Goal: Task Accomplishment & Management: Manage account settings

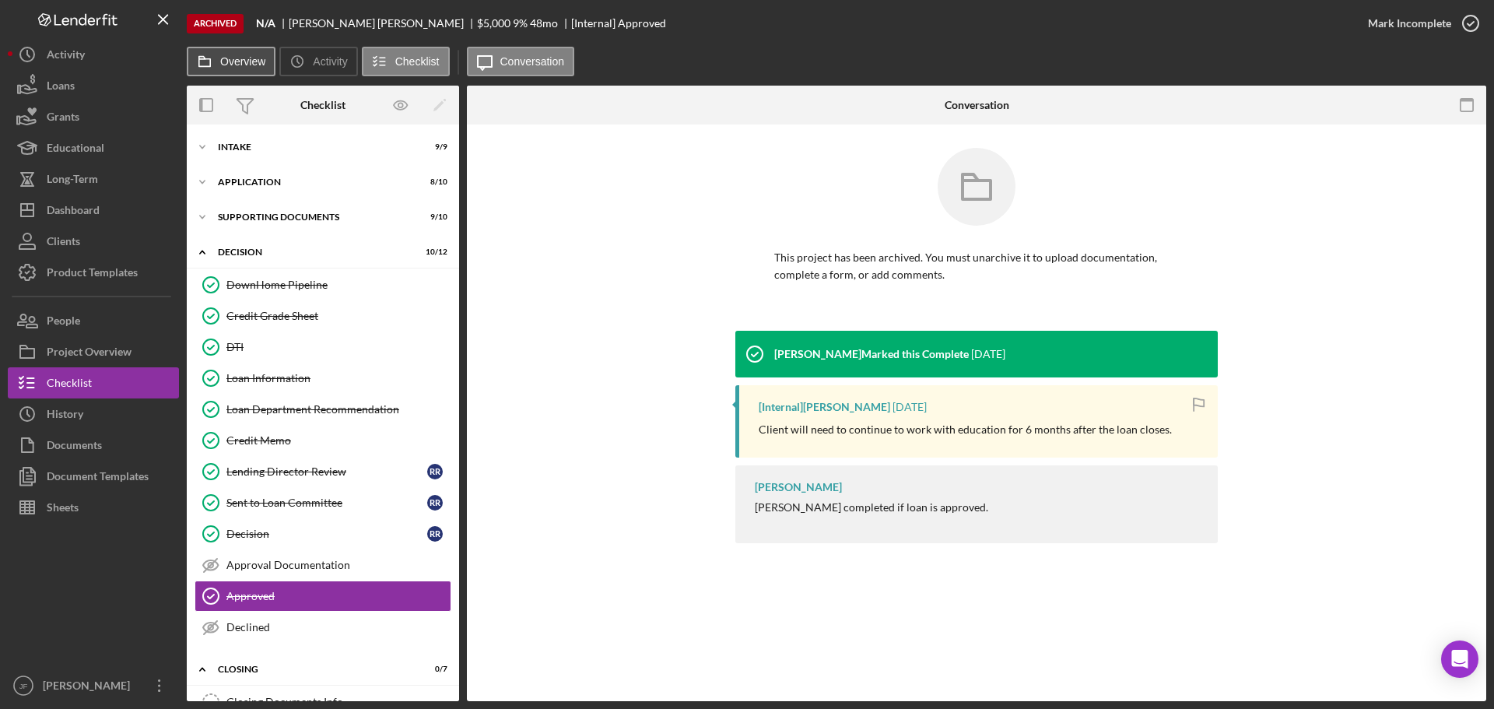
scroll to position [78, 0]
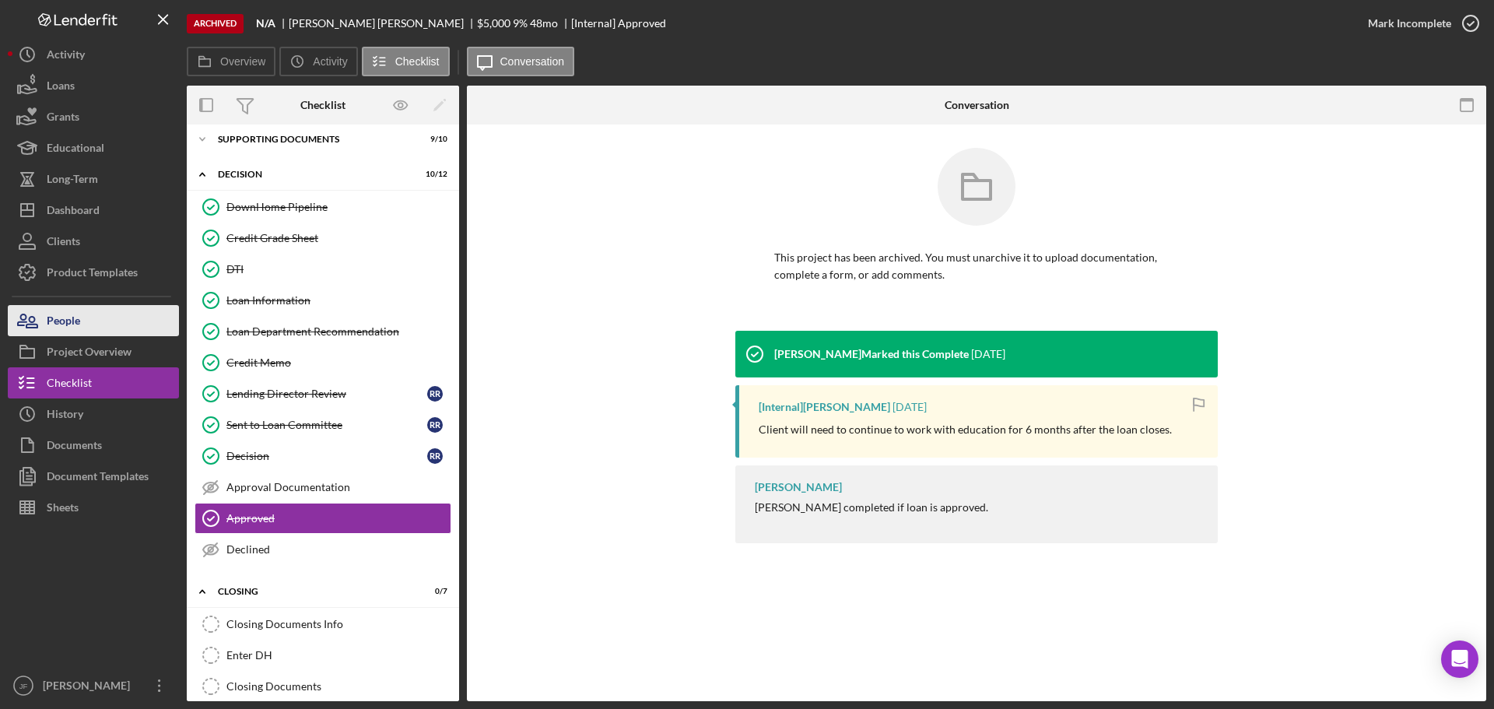
click at [96, 329] on button "People" at bounding box center [93, 320] width 171 height 31
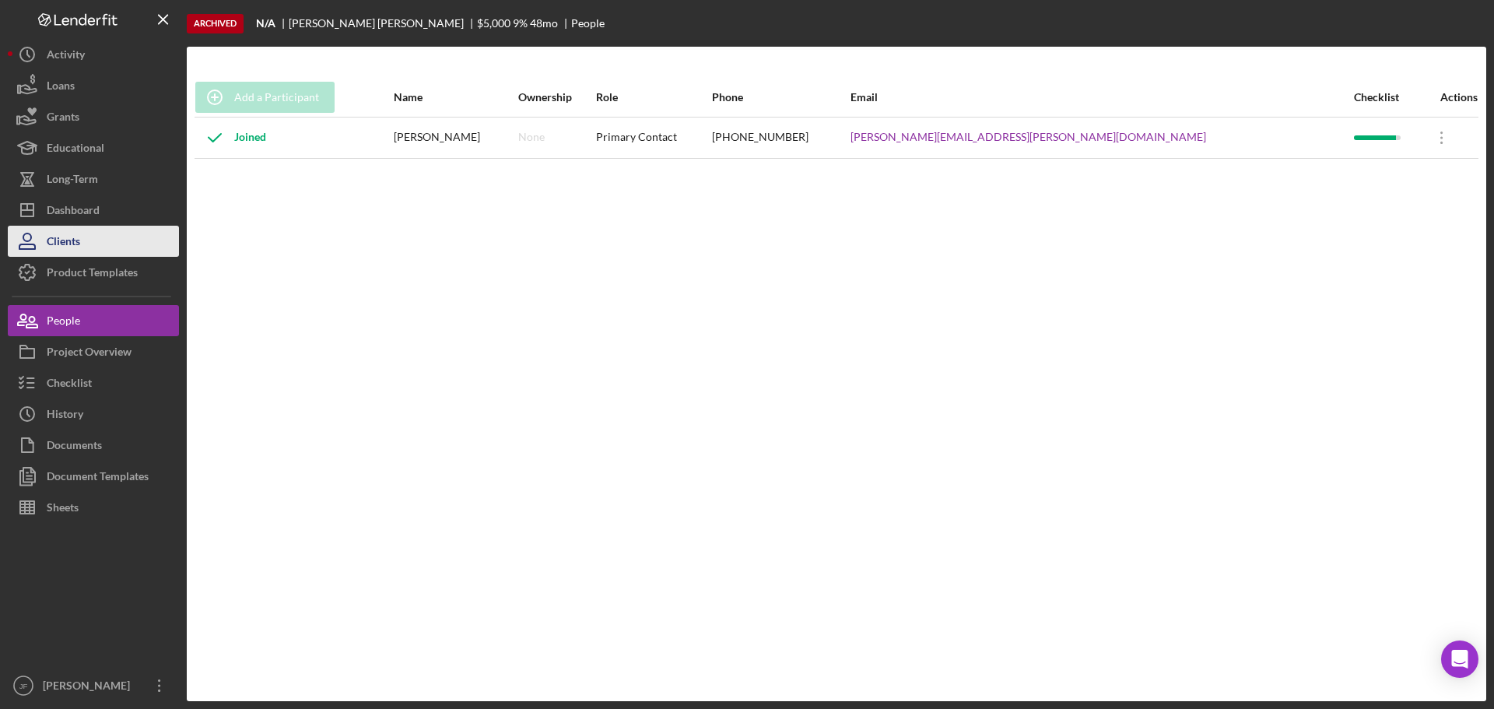
click at [85, 254] on button "Clients" at bounding box center [93, 241] width 171 height 31
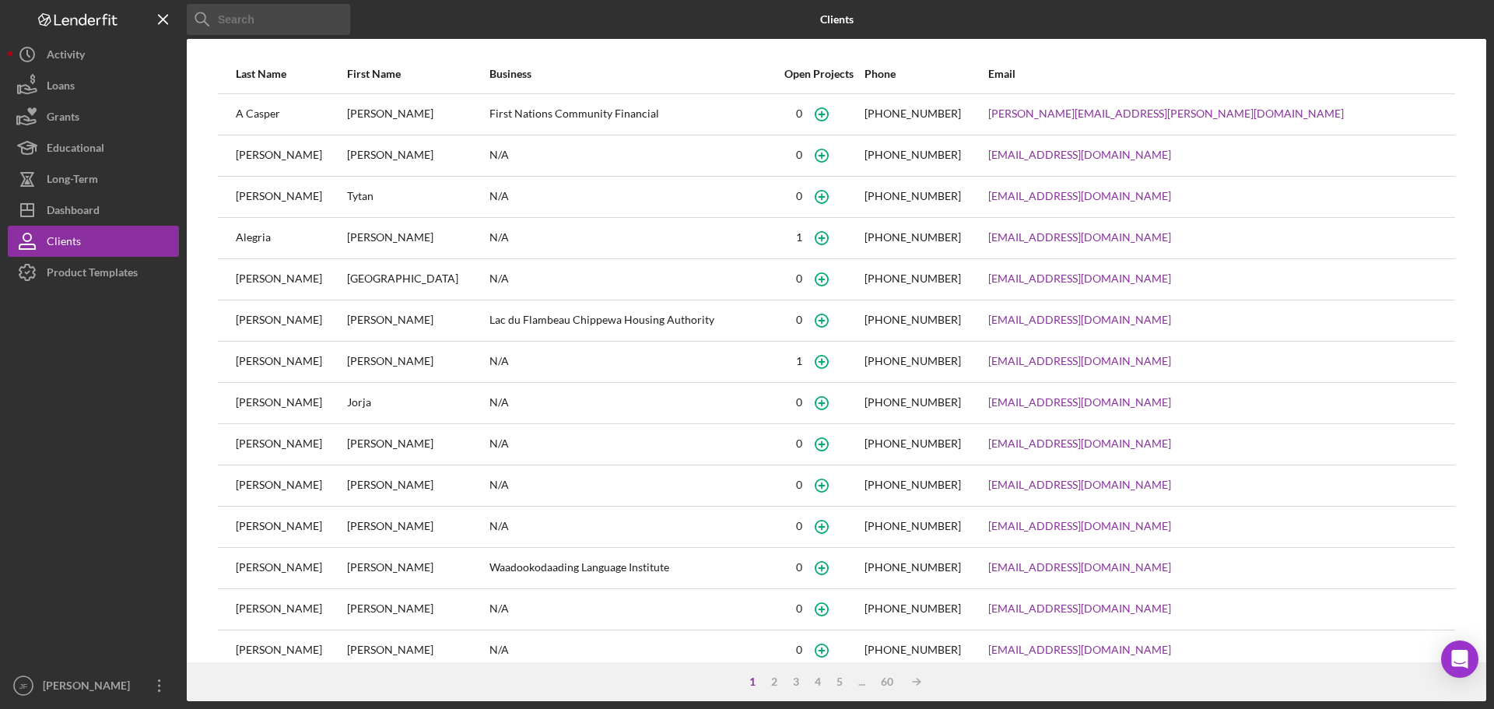
click at [219, 13] on input at bounding box center [268, 19] width 163 height 31
click at [123, 213] on button "Icon/Dashboard Dashboard" at bounding box center [93, 209] width 171 height 31
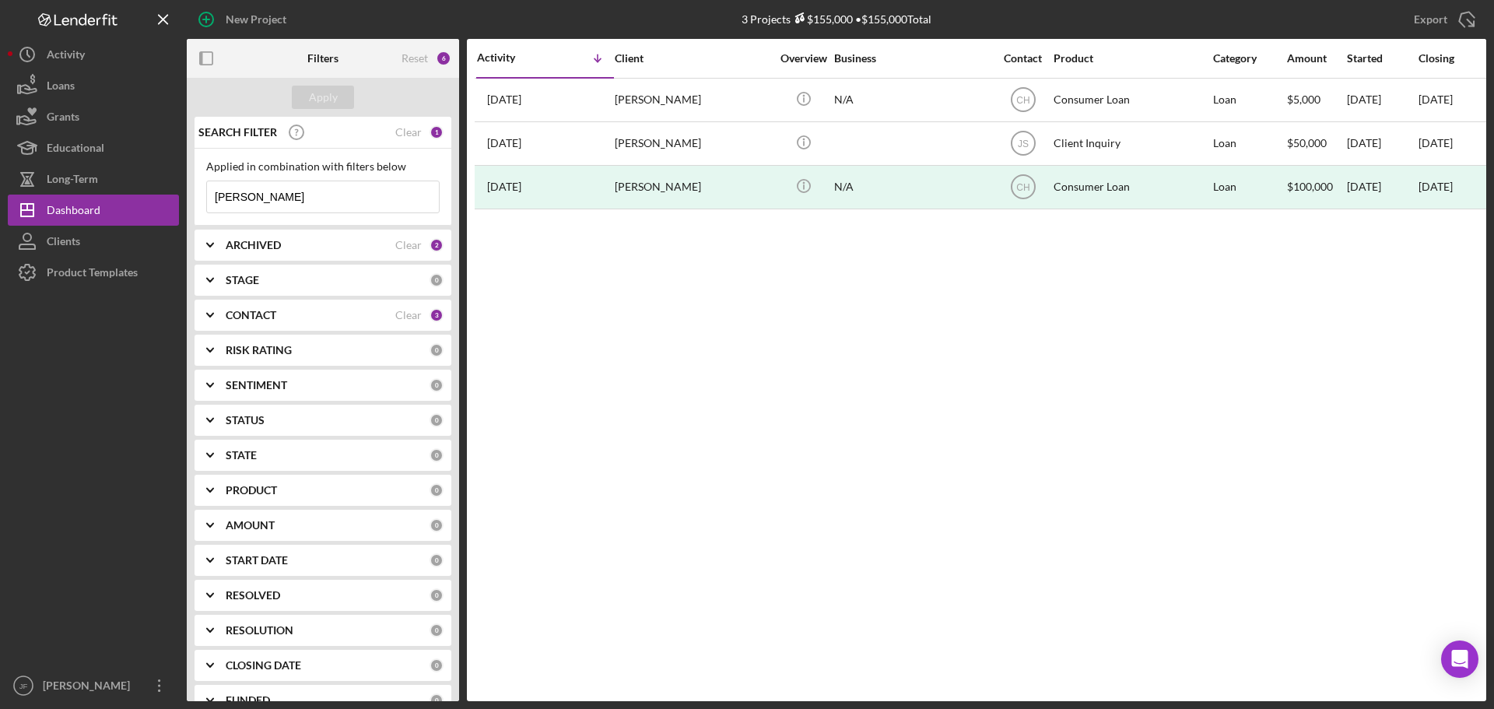
click at [257, 190] on input "[PERSON_NAME]" at bounding box center [323, 196] width 232 height 31
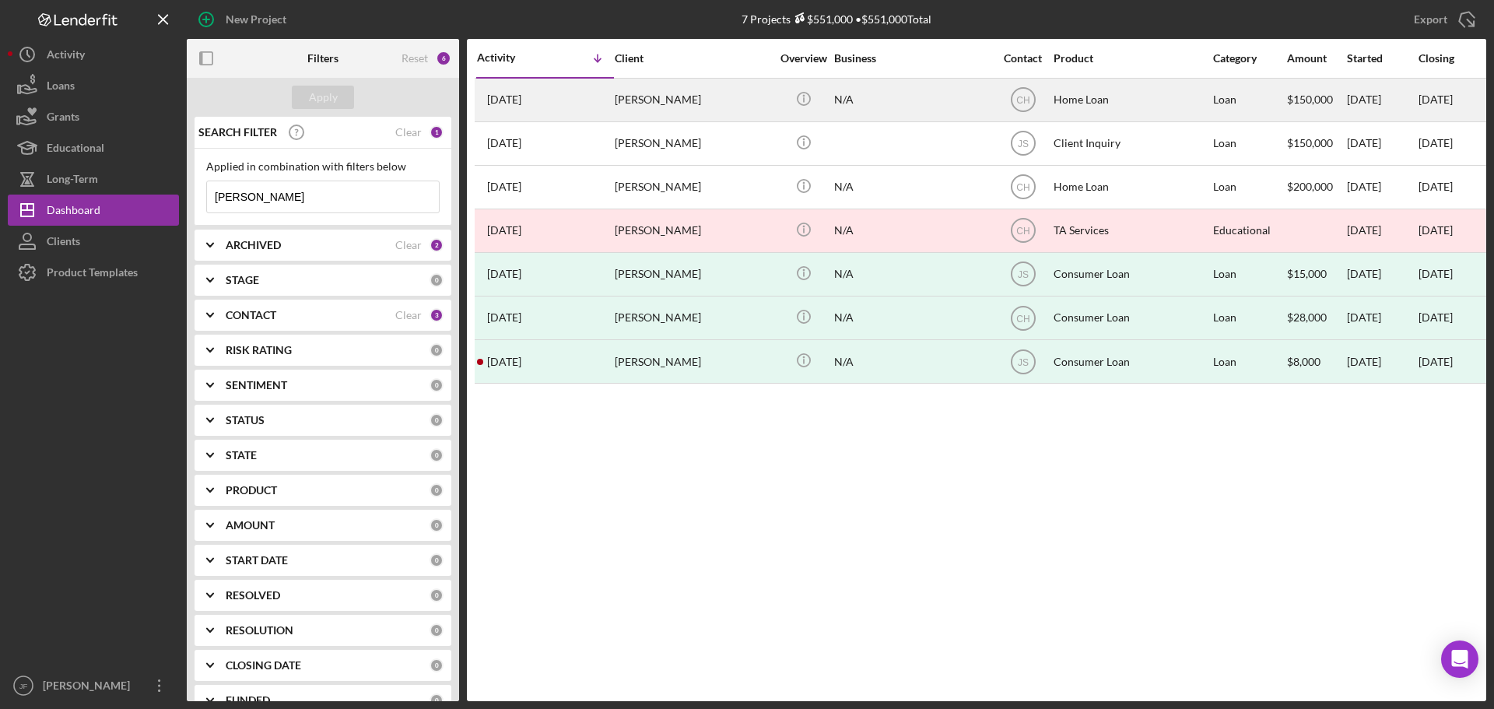
type input "[PERSON_NAME]"
click at [658, 107] on div "[PERSON_NAME]" at bounding box center [693, 99] width 156 height 41
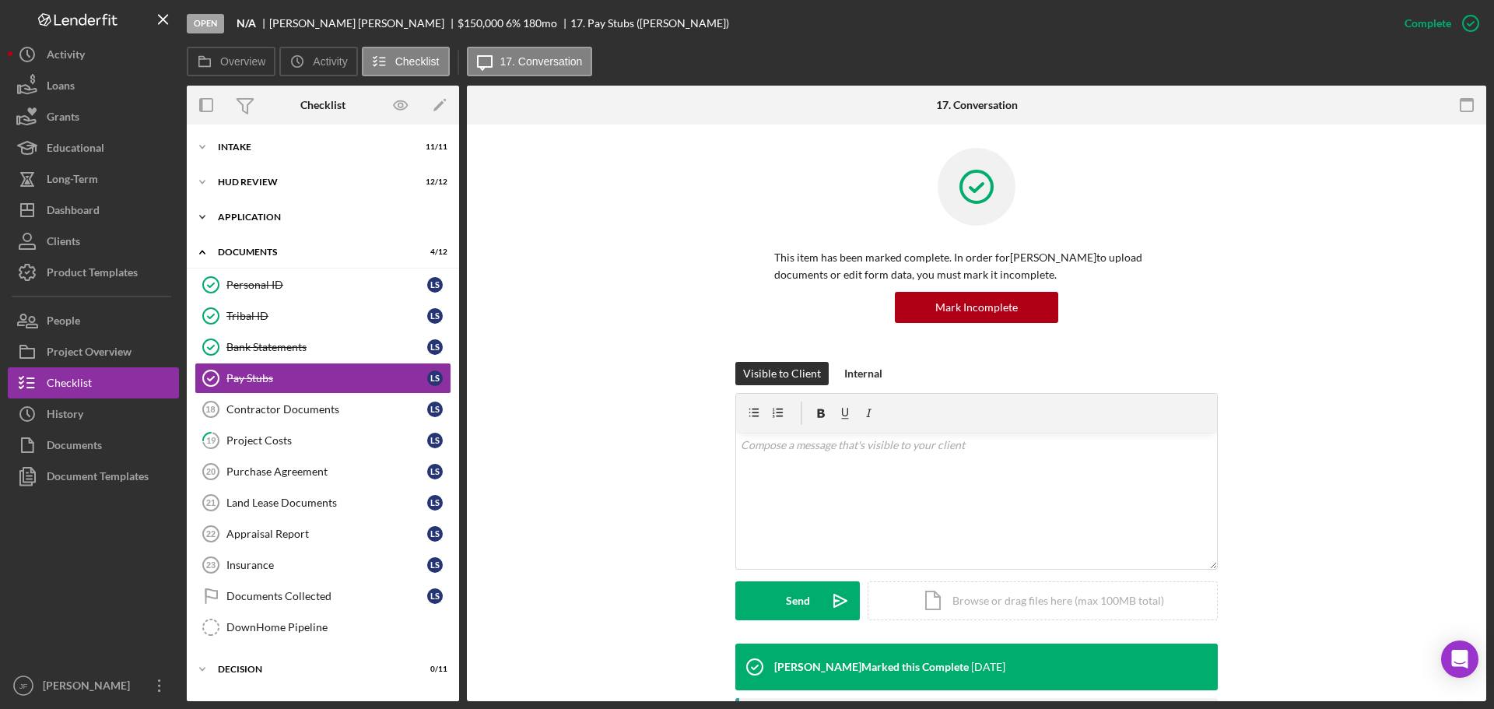
click at [315, 216] on div "Application" at bounding box center [329, 216] width 222 height 9
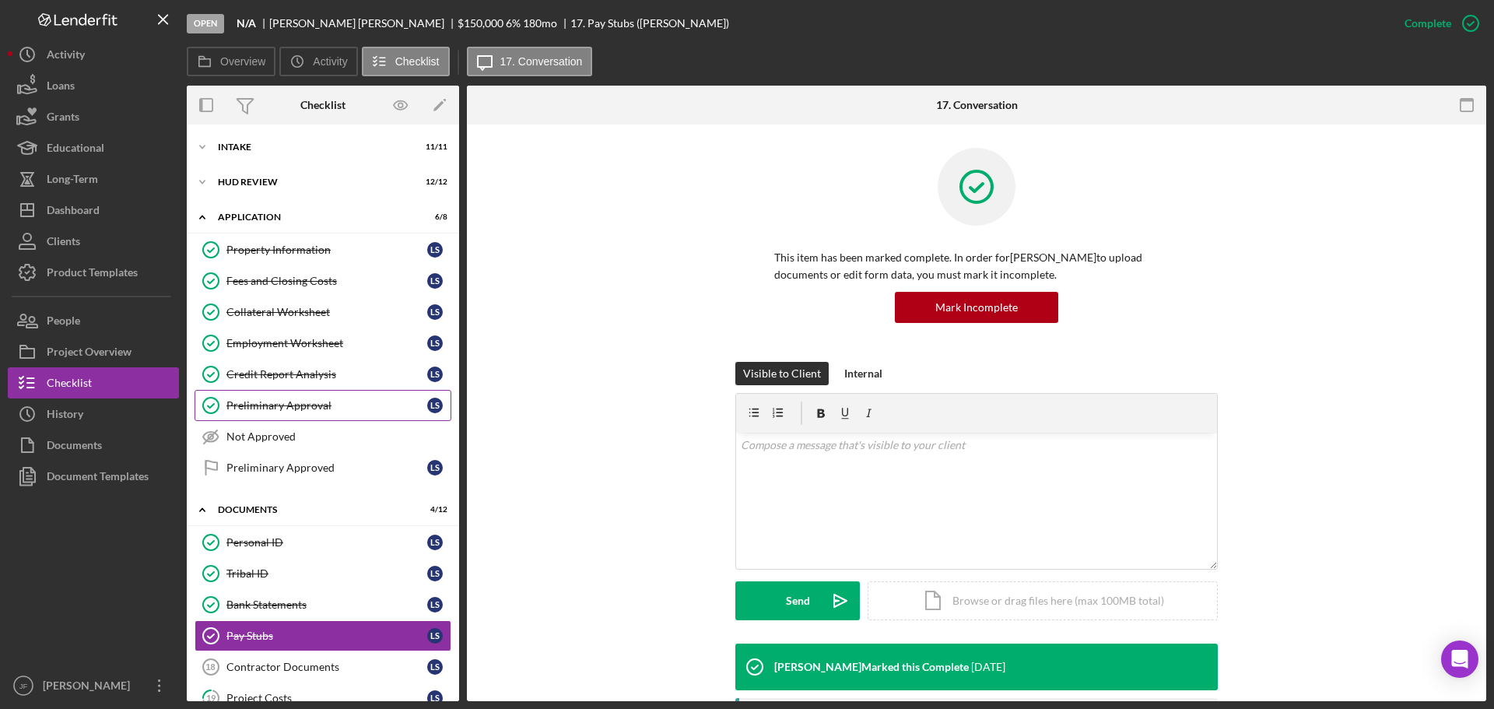
scroll to position [78, 0]
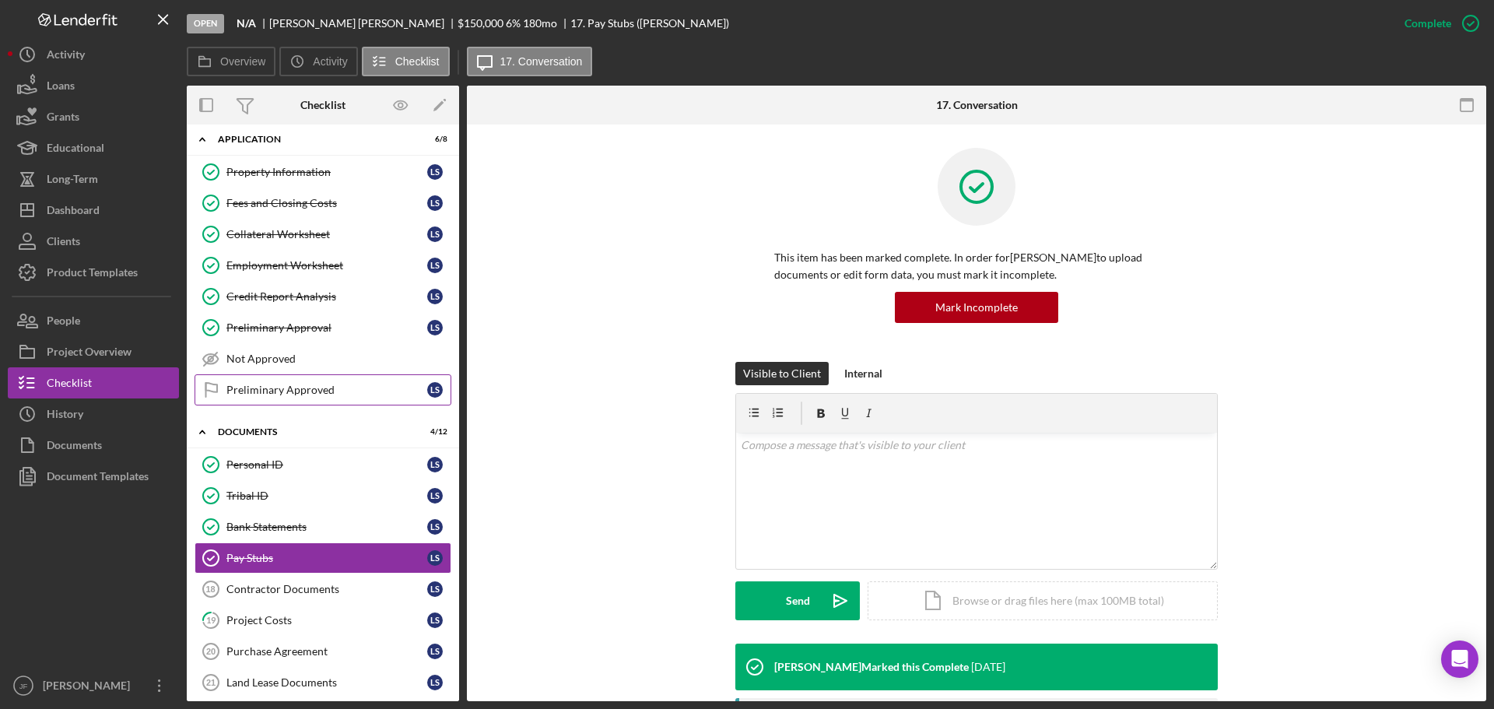
click at [338, 384] on div "Preliminary Approved" at bounding box center [326, 390] width 201 height 12
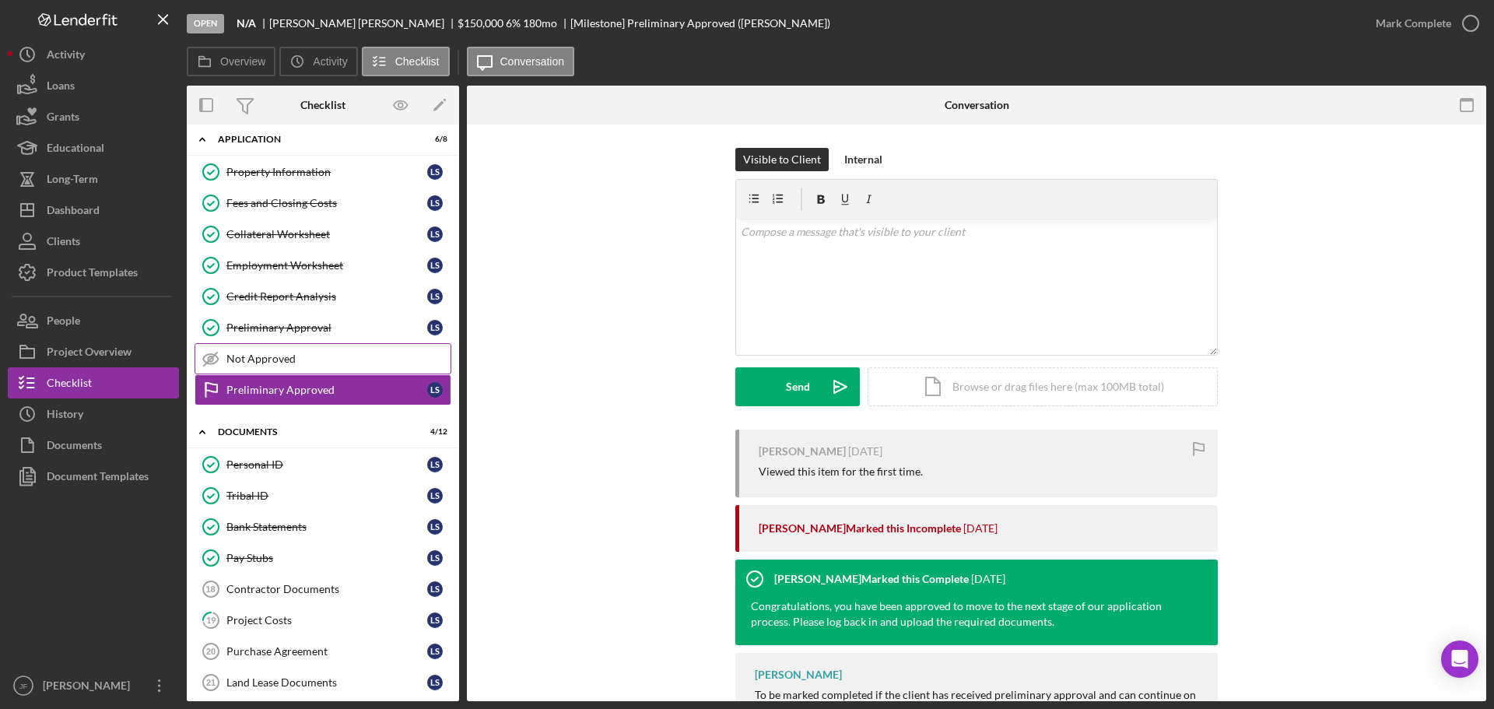
click at [332, 356] on div "Not Approved" at bounding box center [338, 358] width 224 height 12
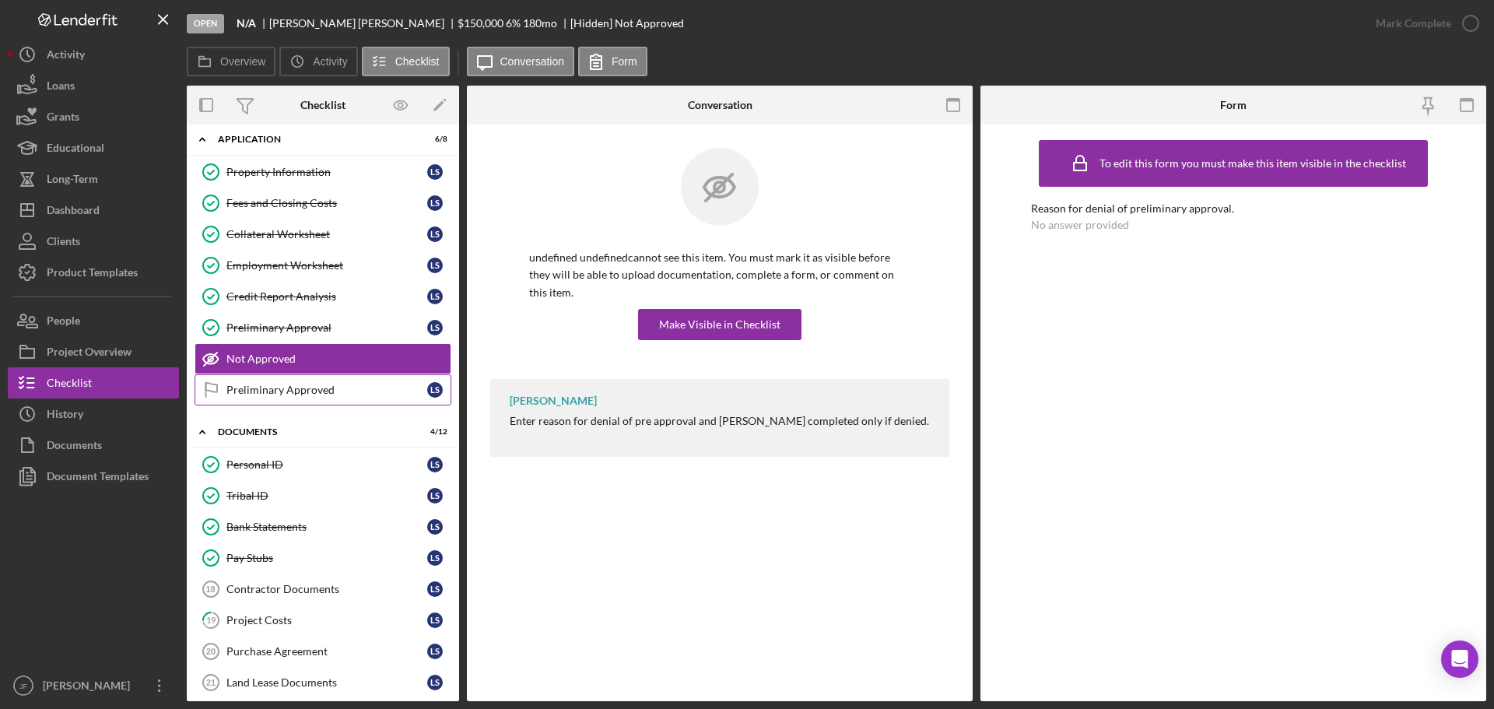
click at [324, 388] on div "Preliminary Approved" at bounding box center [326, 390] width 201 height 12
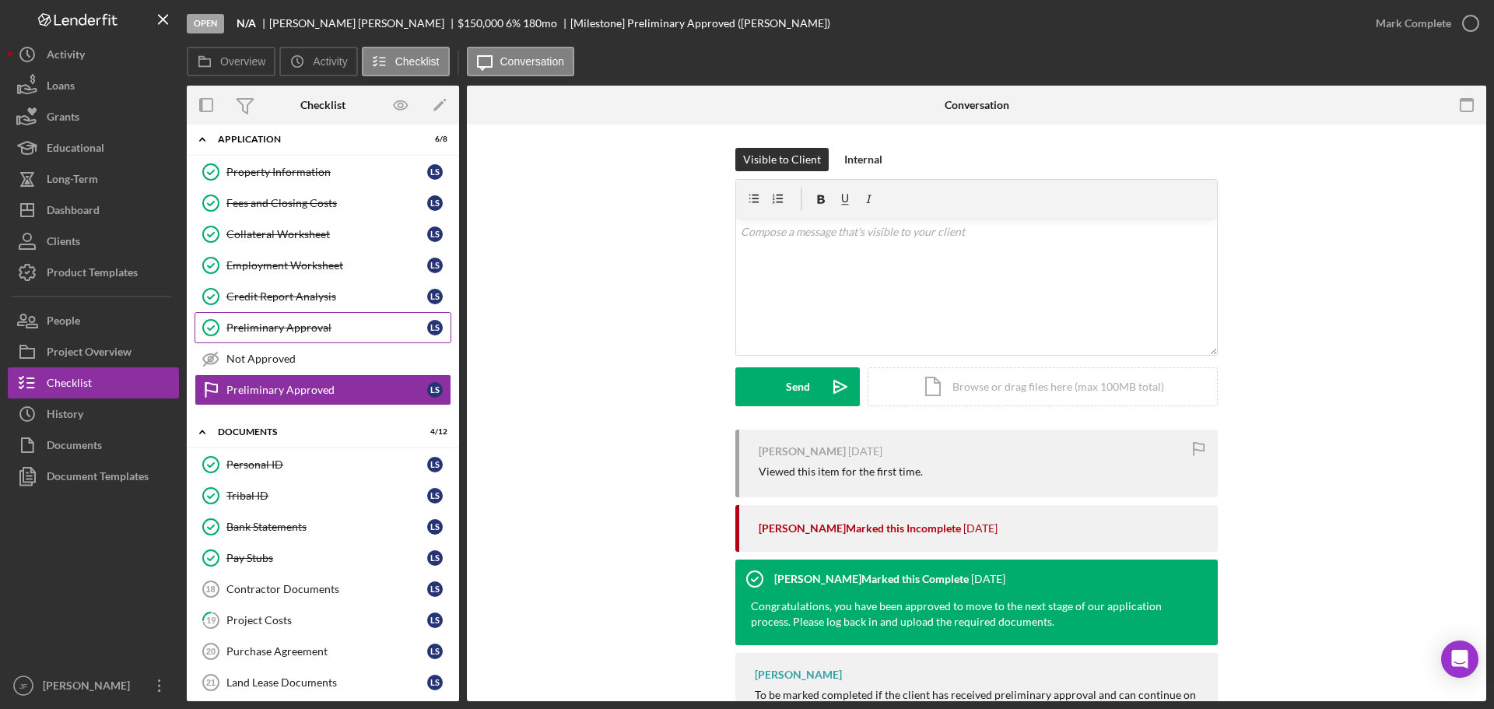
click at [311, 326] on div "Preliminary Approval" at bounding box center [326, 327] width 201 height 12
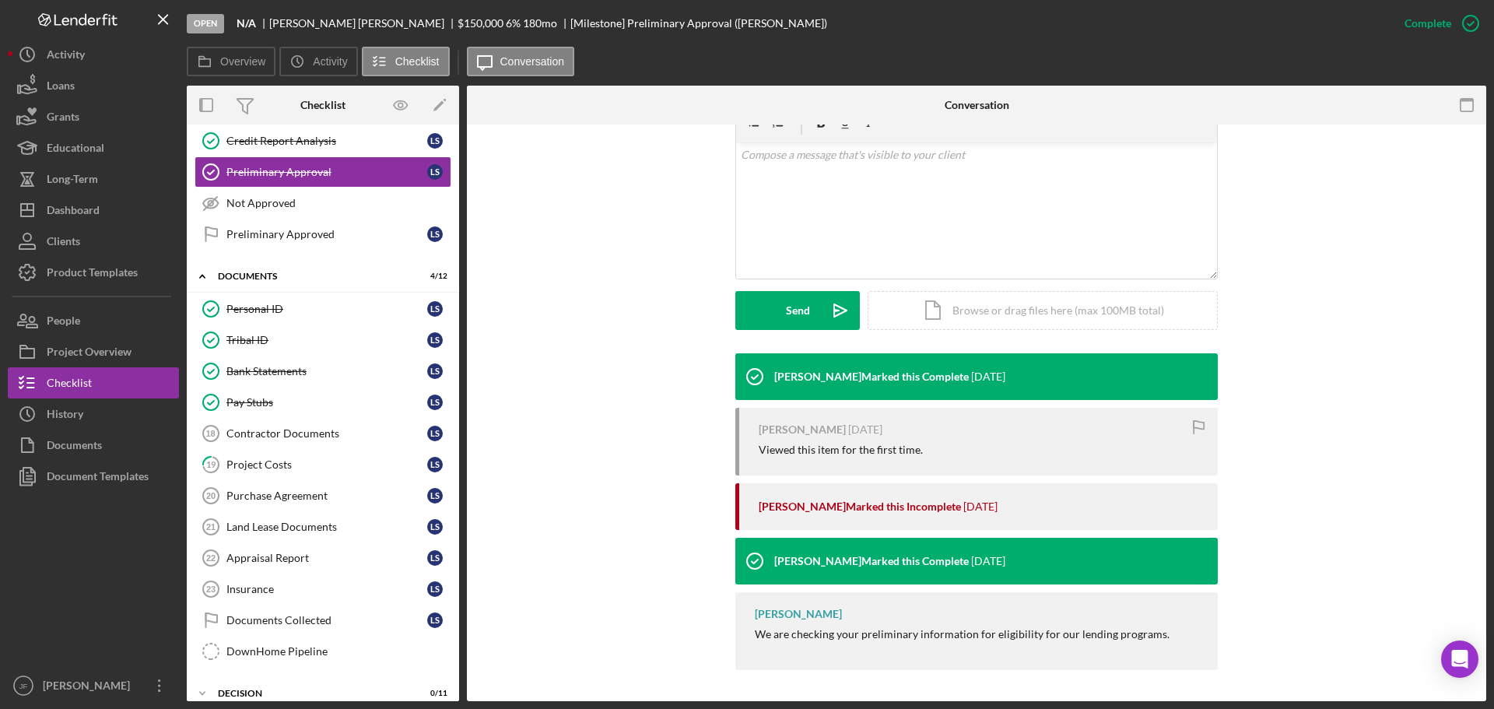
scroll to position [285, 0]
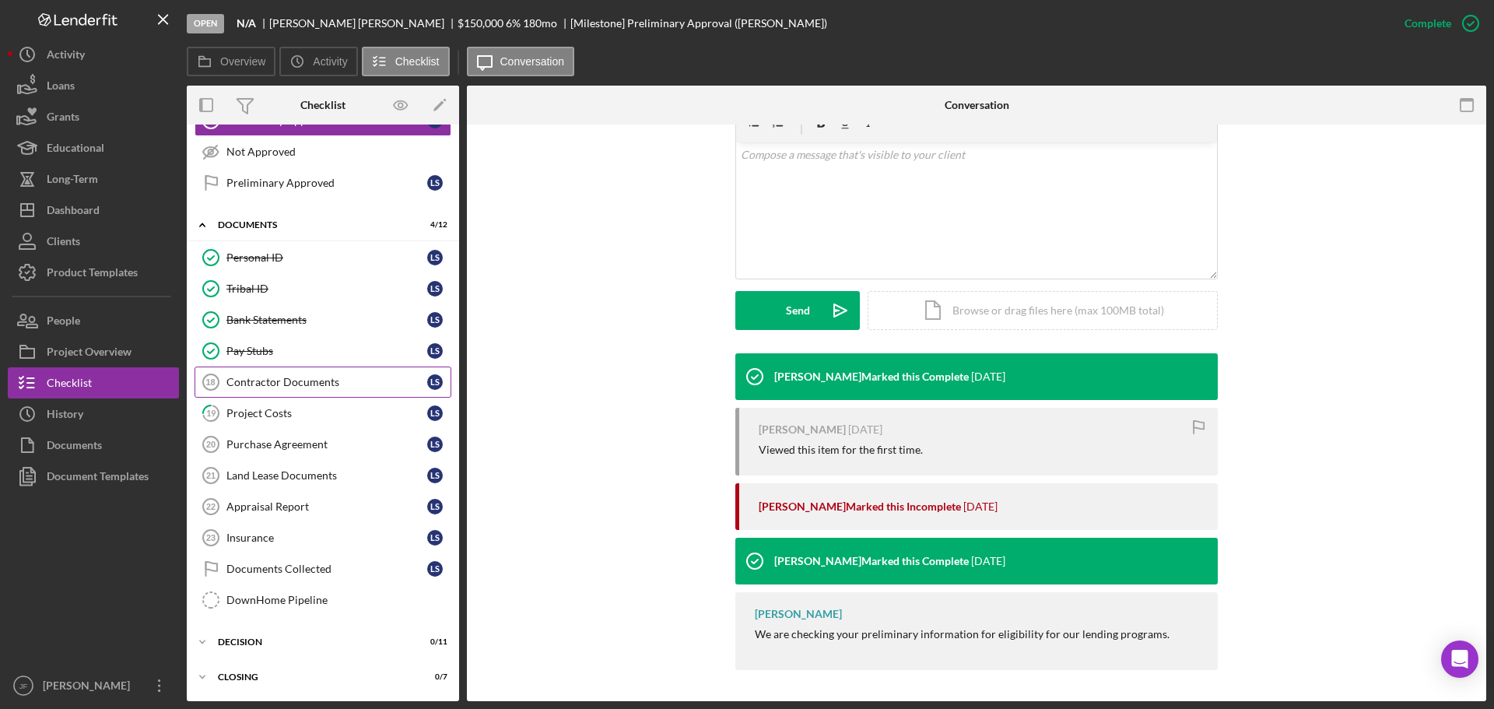
click at [317, 392] on link "Contractor Documents 18 Contractor Documents L S" at bounding box center [322, 381] width 257 height 31
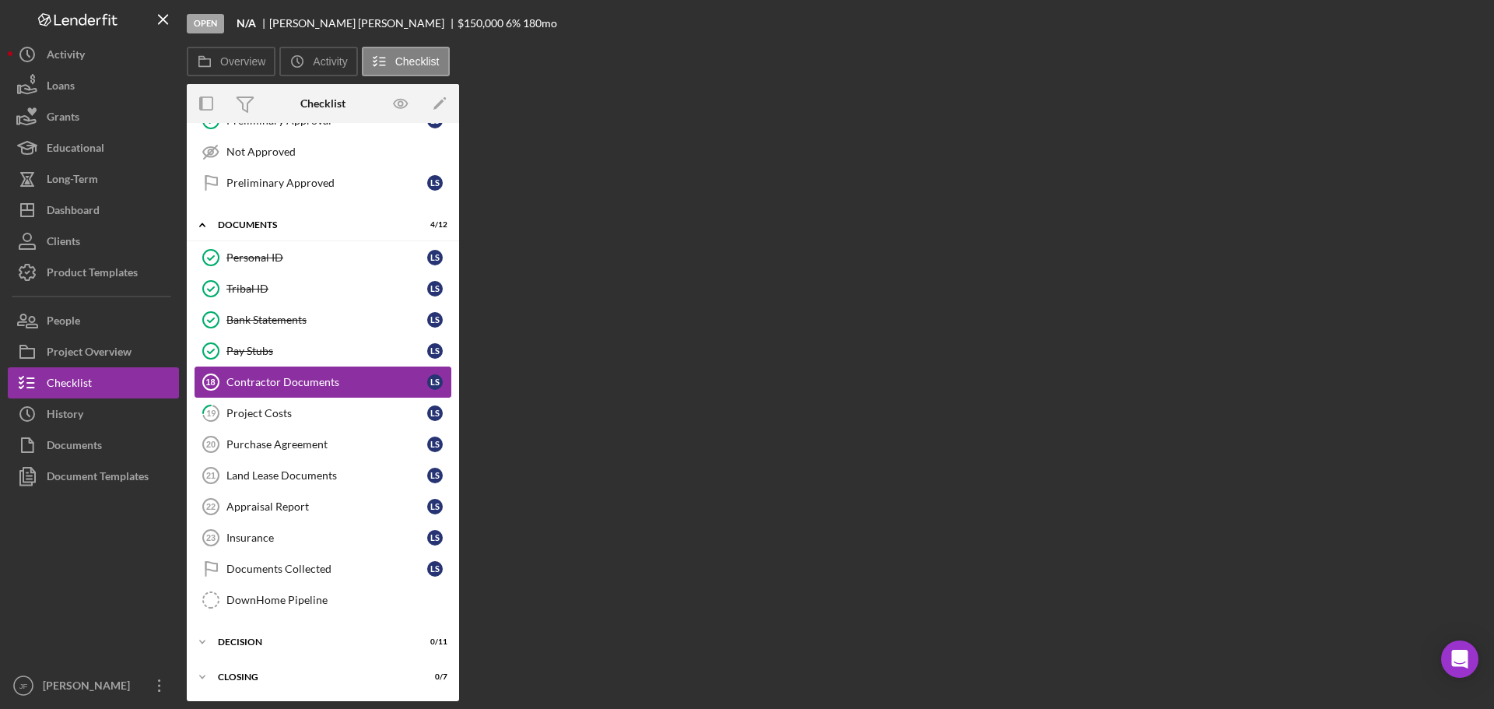
scroll to position [285, 0]
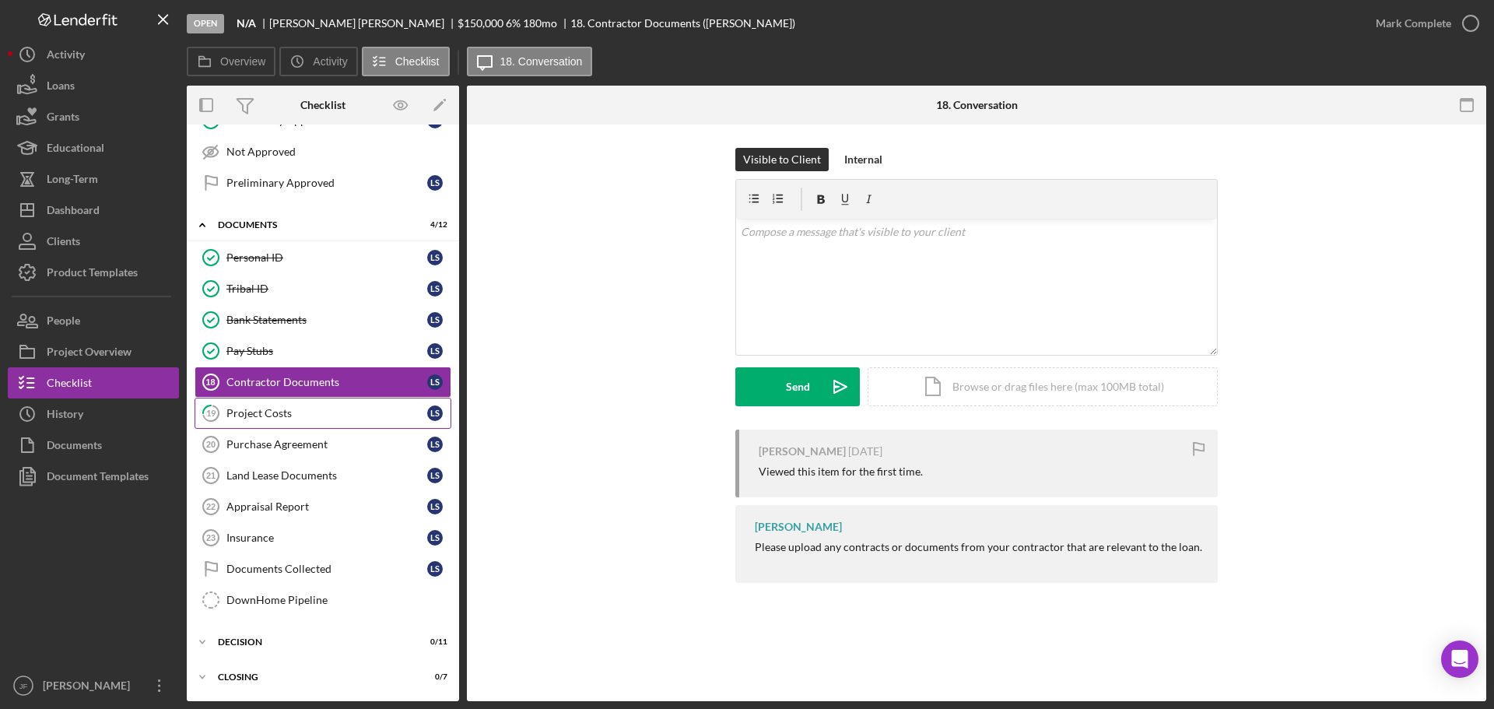
click at [293, 408] on div "Project Costs" at bounding box center [326, 413] width 201 height 12
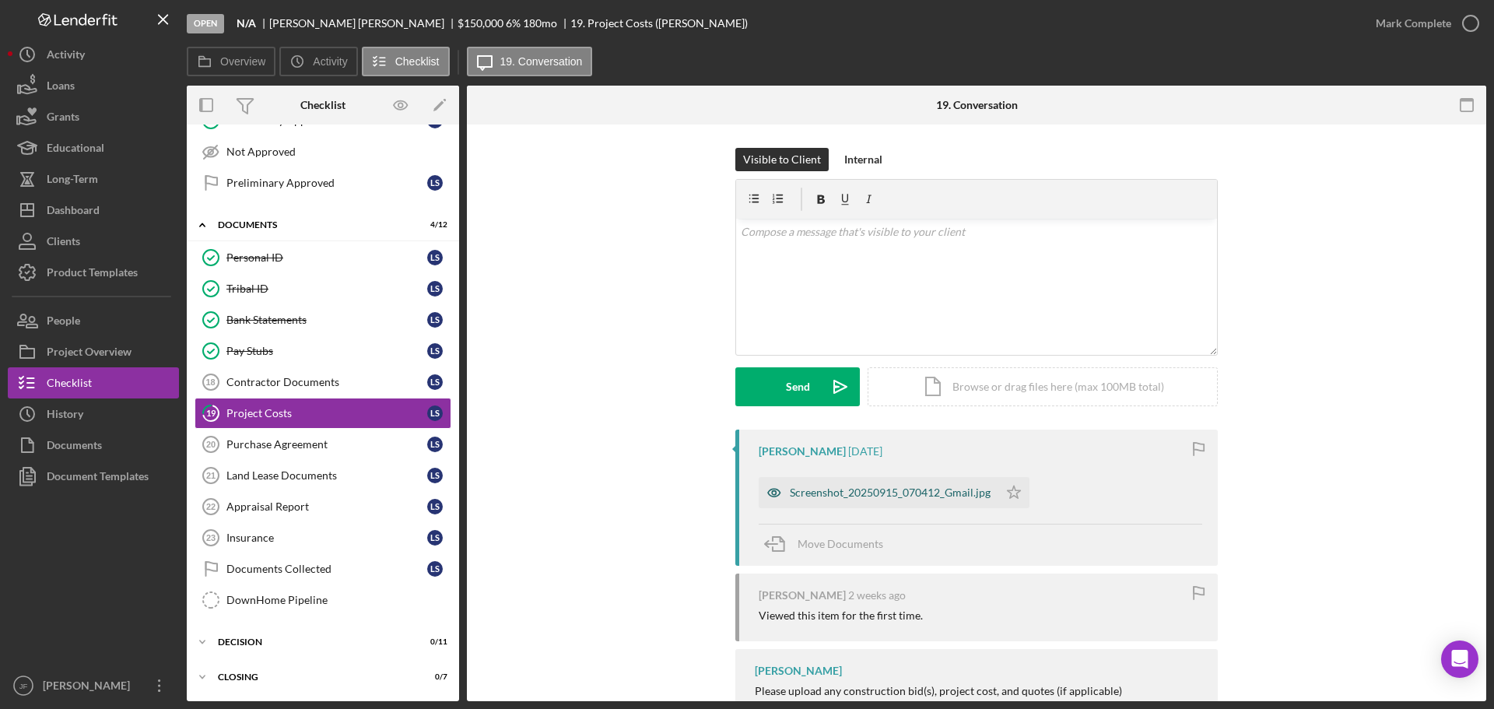
click at [876, 493] on div "Screenshot_20250915_070412_Gmail.jpg" at bounding box center [890, 492] width 201 height 12
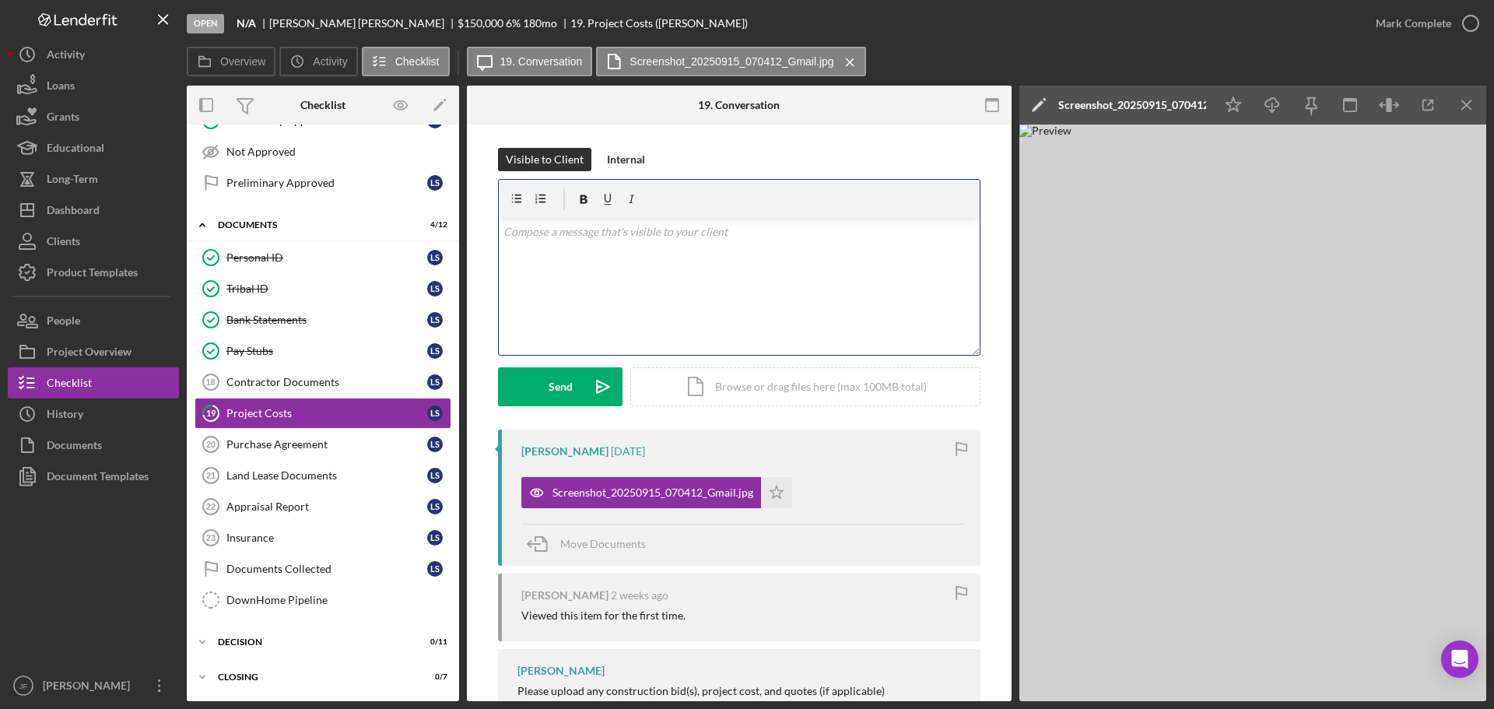
click at [594, 240] on div "v Color teal Color pink Remove color Add row above Add row below Add column bef…" at bounding box center [739, 287] width 481 height 136
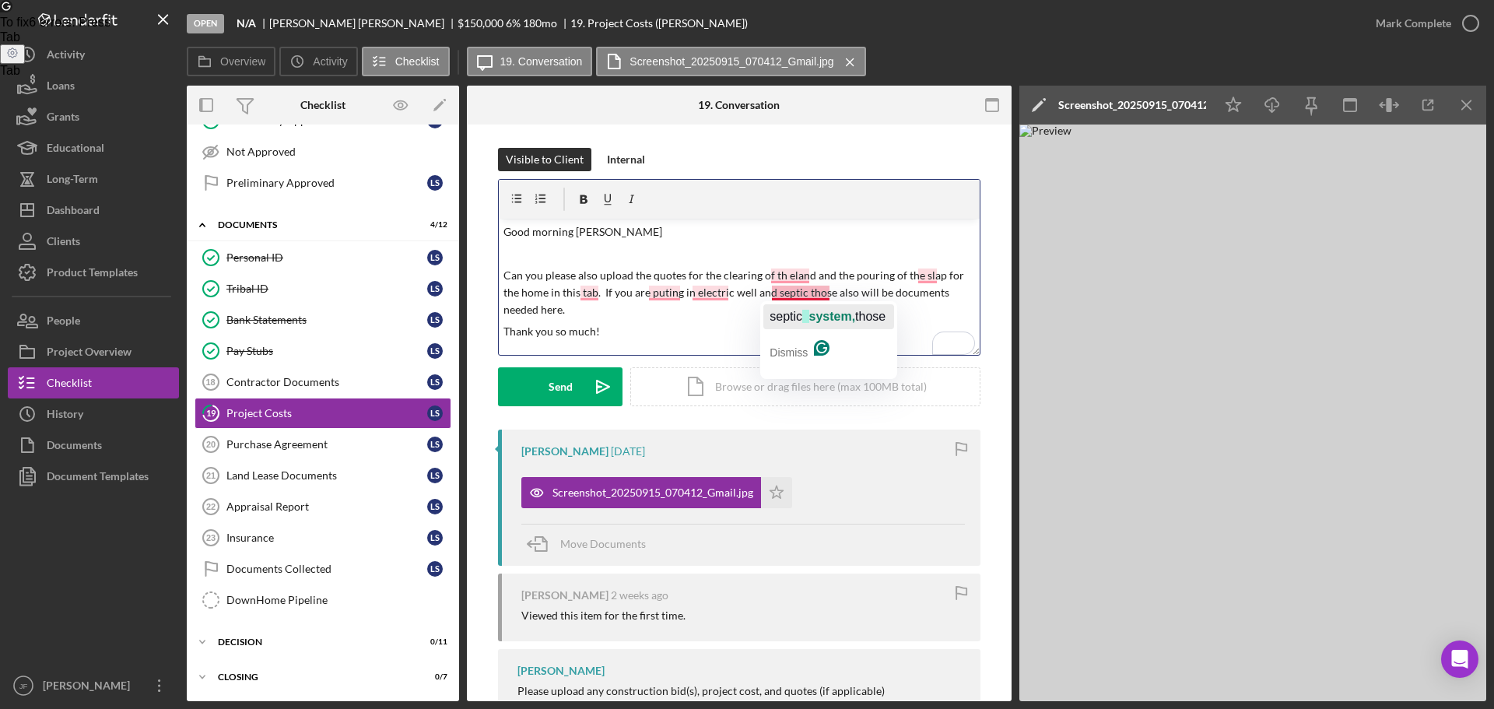
click at [783, 314] on span "septic" at bounding box center [785, 316] width 33 height 13
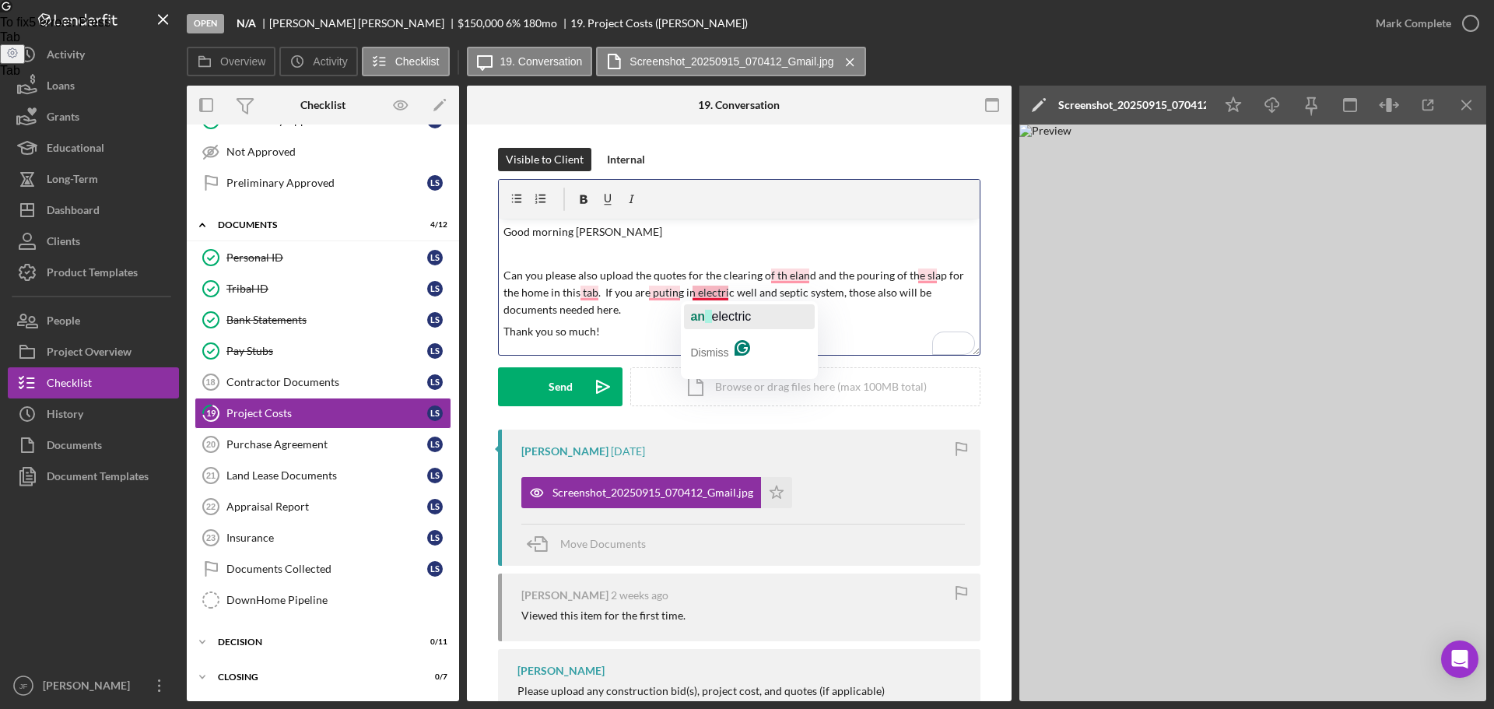
click at [712, 313] on span "electric" at bounding box center [732, 316] width 40 height 13
click at [657, 314] on span "putting" at bounding box center [667, 316] width 42 height 13
click at [792, 296] on span "land" at bounding box center [803, 299] width 26 height 13
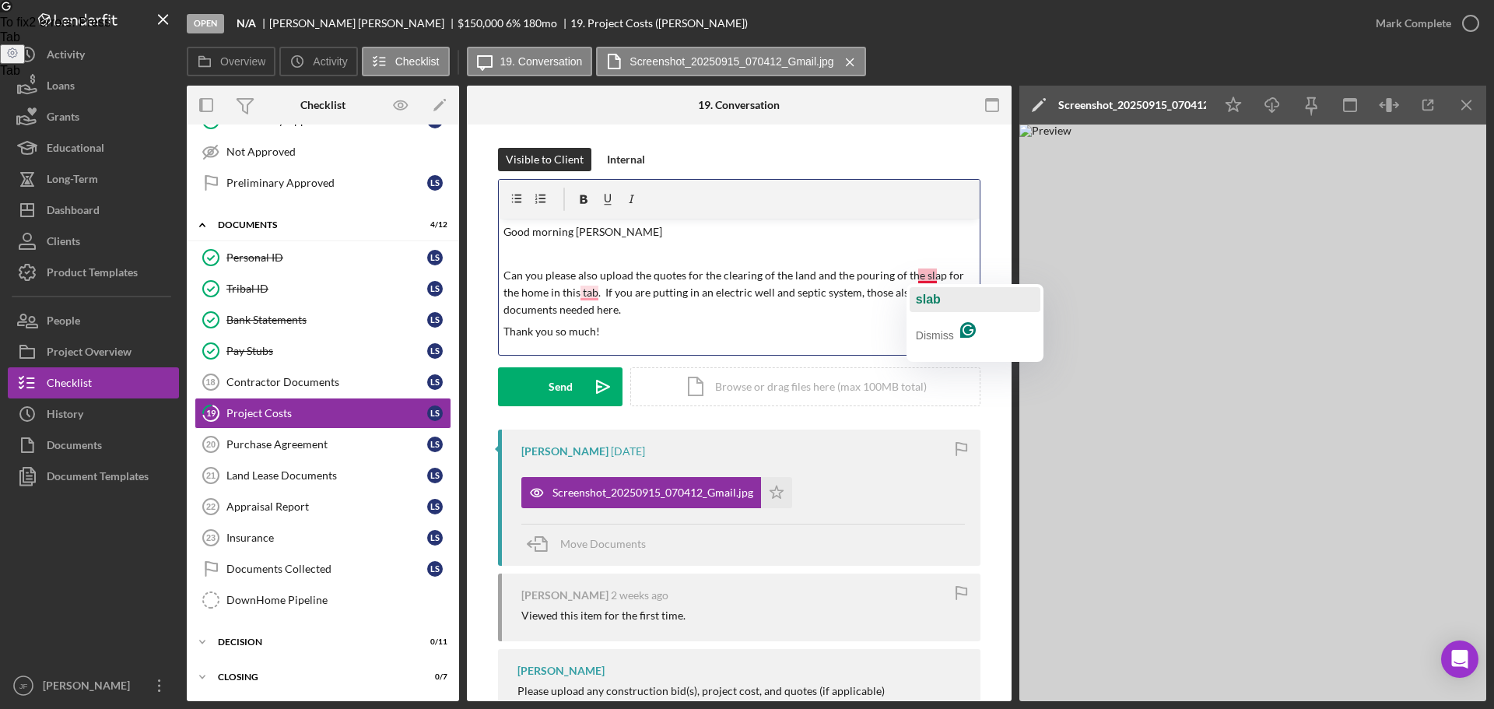
click at [926, 293] on span "slab" at bounding box center [928, 299] width 25 height 13
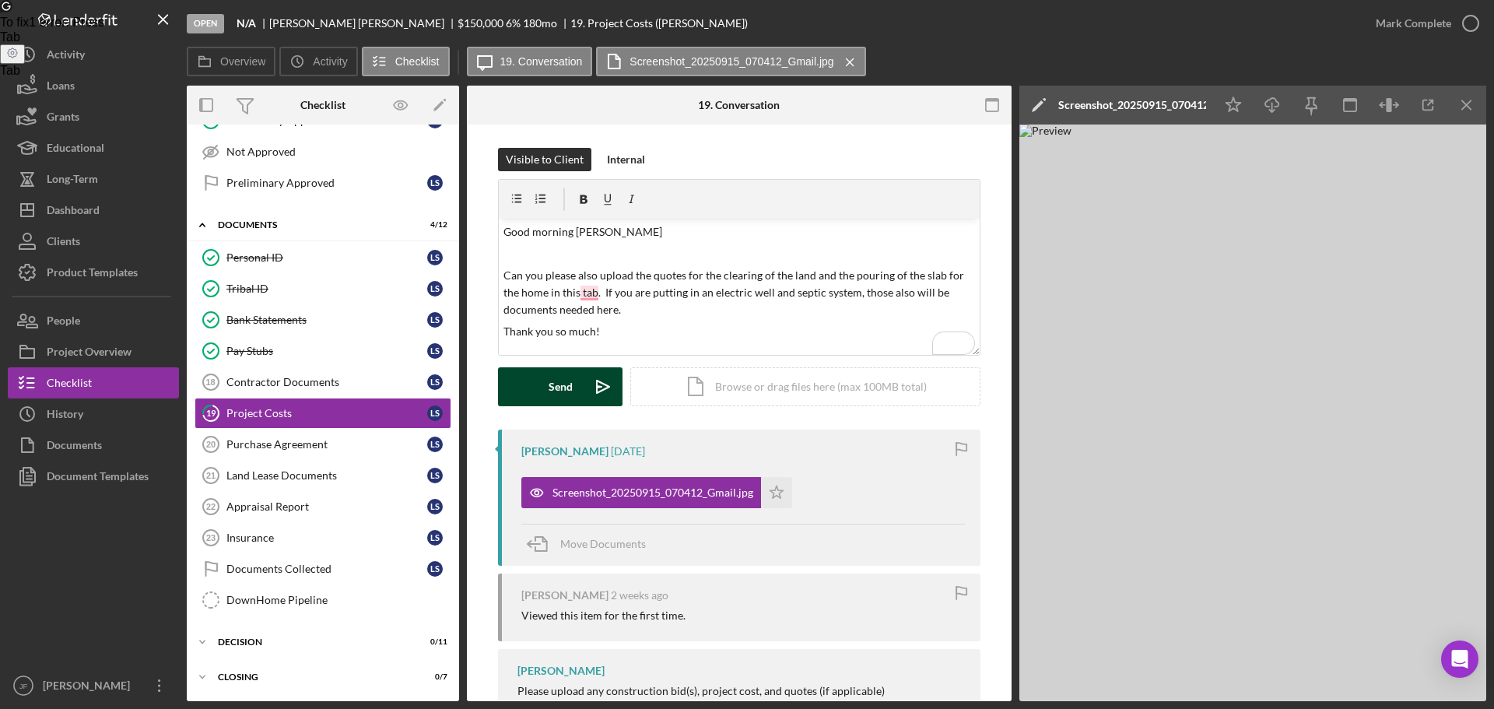
click at [562, 389] on div "Send" at bounding box center [560, 386] width 24 height 39
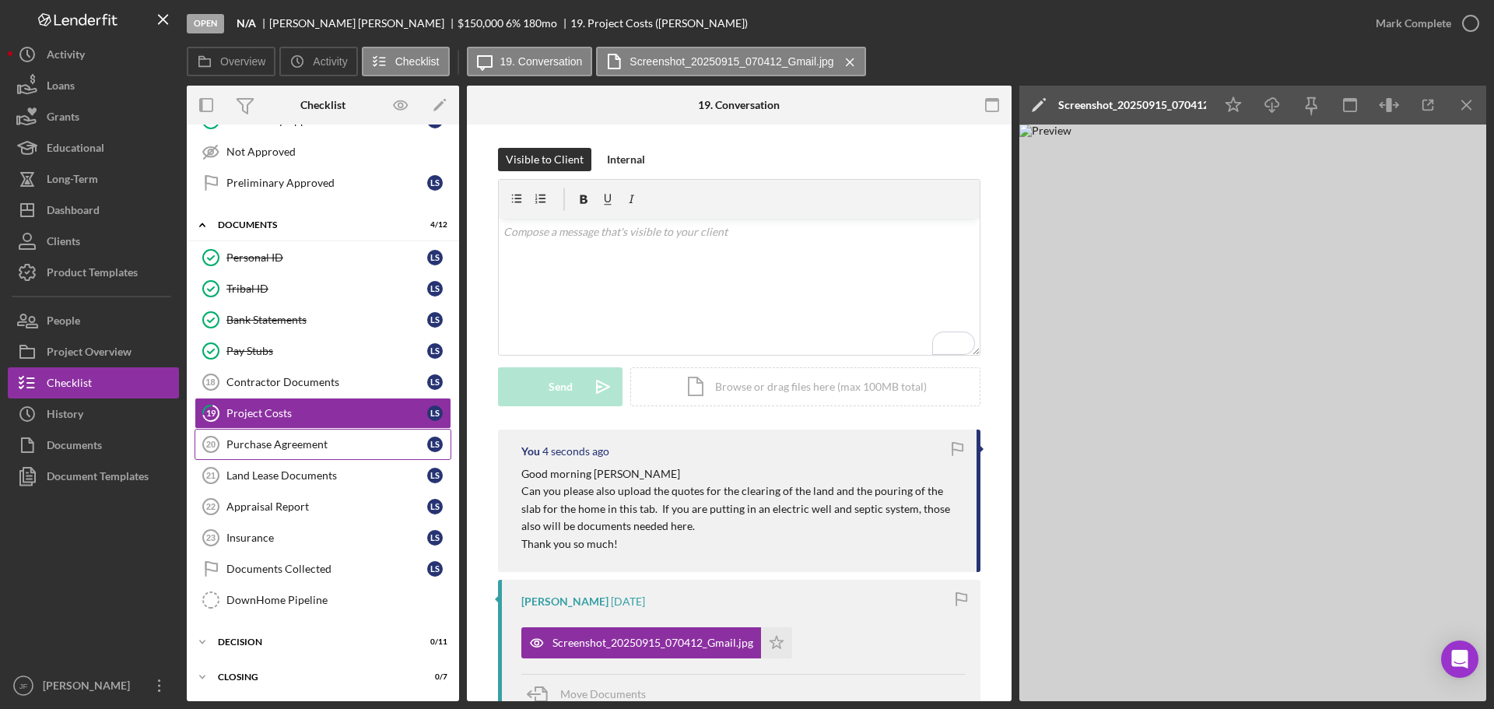
click at [371, 436] on link "Purchase Agreement 20 Purchase Agreement L S" at bounding box center [322, 444] width 257 height 31
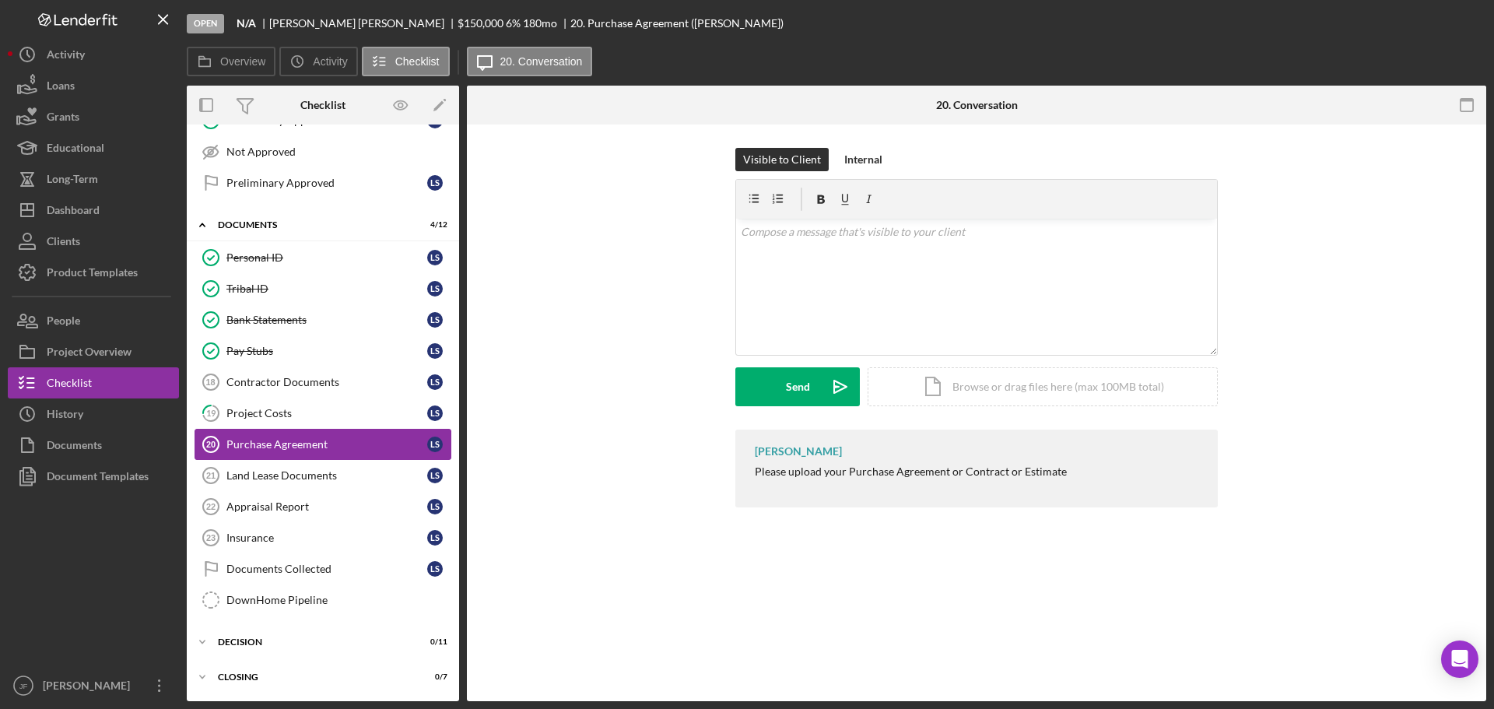
scroll to position [285, 0]
click at [842, 236] on p "To enrich screen reader interactions, please activate Accessibility in Grammarl…" at bounding box center [977, 231] width 472 height 17
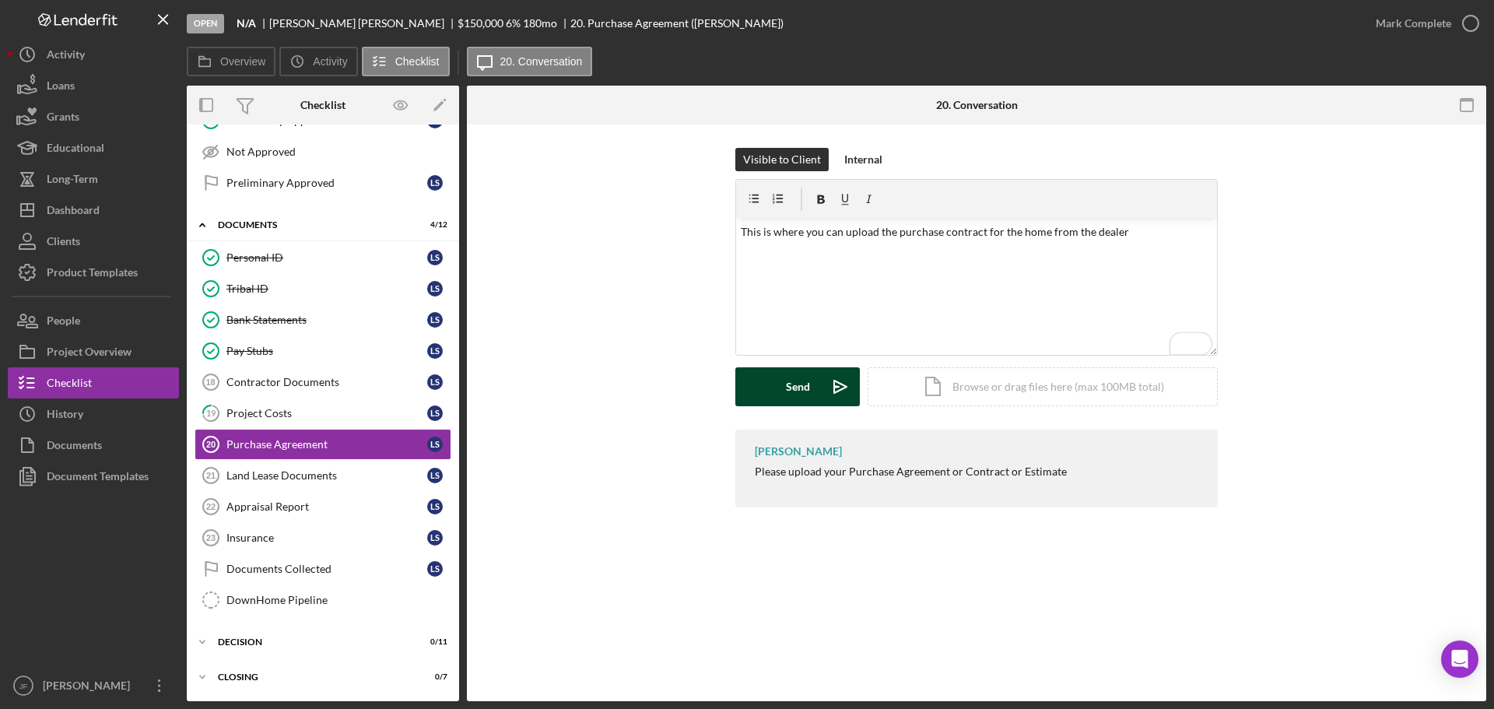
click at [785, 384] on button "Send Icon/icon-invite-send" at bounding box center [797, 386] width 124 height 39
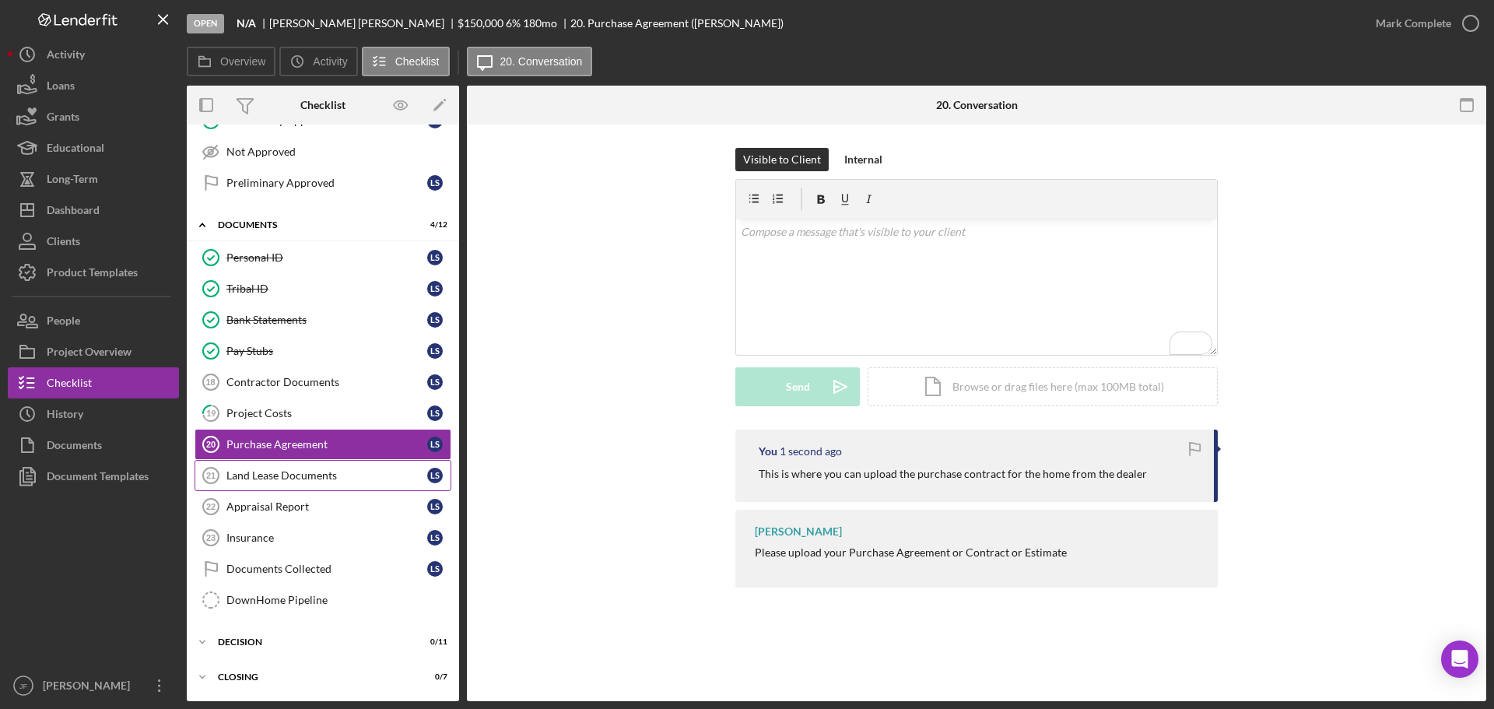
click at [302, 478] on div "Land Lease Documents" at bounding box center [326, 475] width 201 height 12
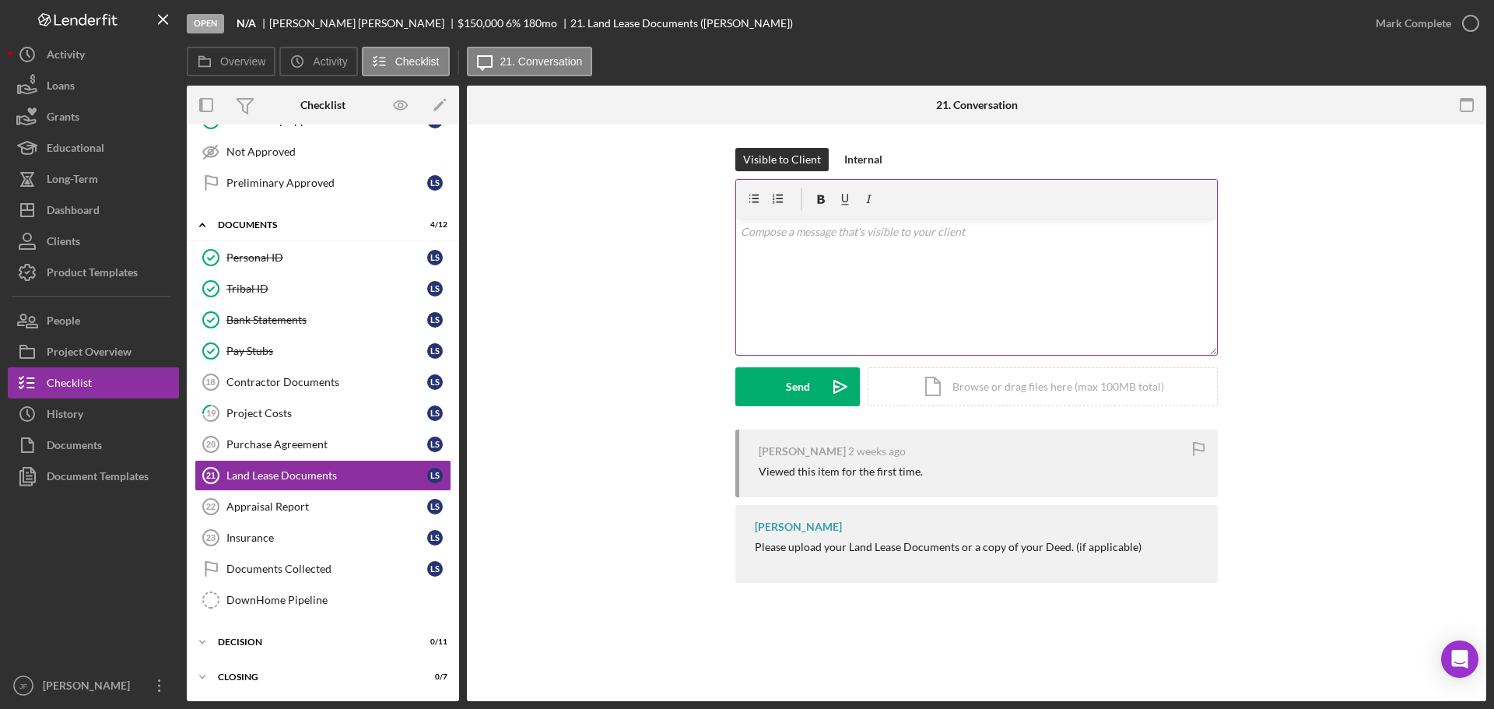
click at [809, 288] on div "v Color teal Color pink Remove color Add row above Add row below Add column bef…" at bounding box center [976, 287] width 481 height 136
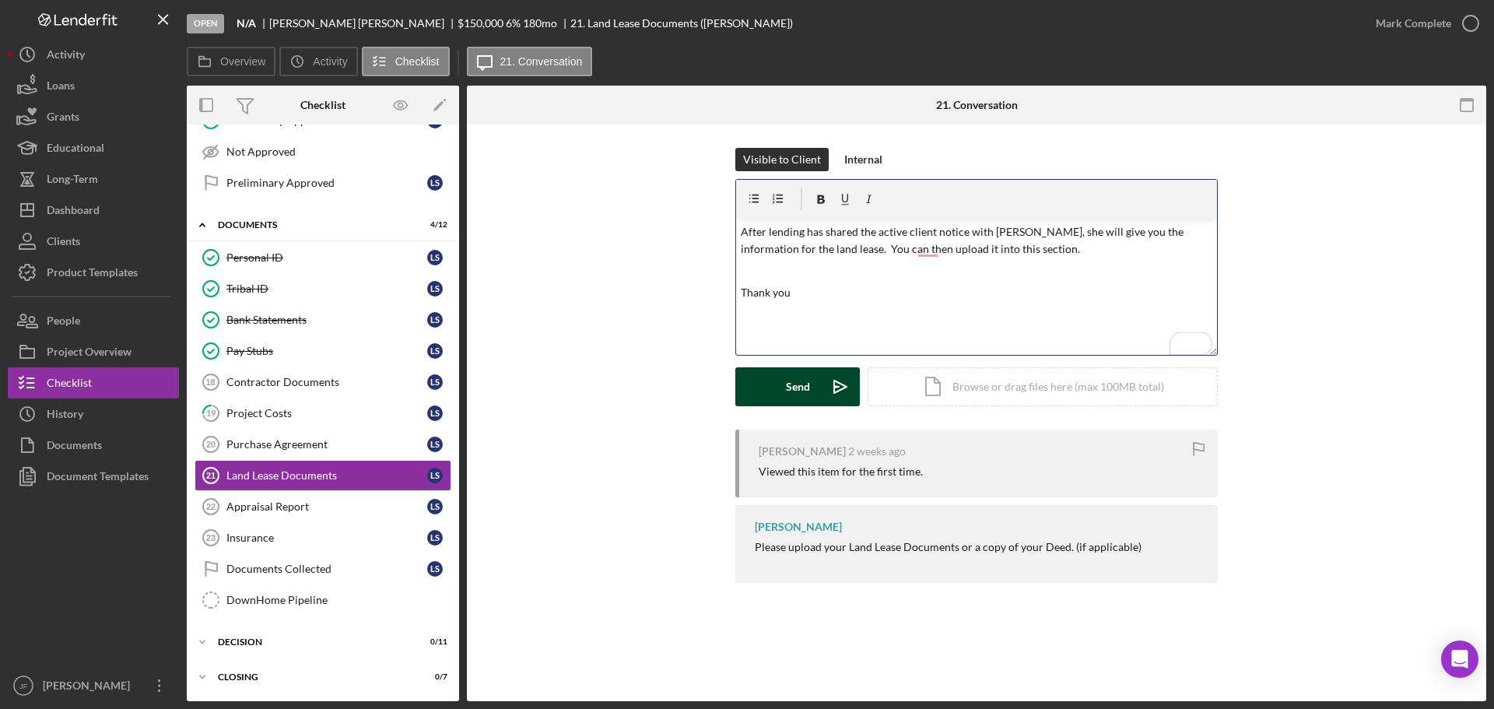
click at [803, 379] on div "Send" at bounding box center [798, 386] width 24 height 39
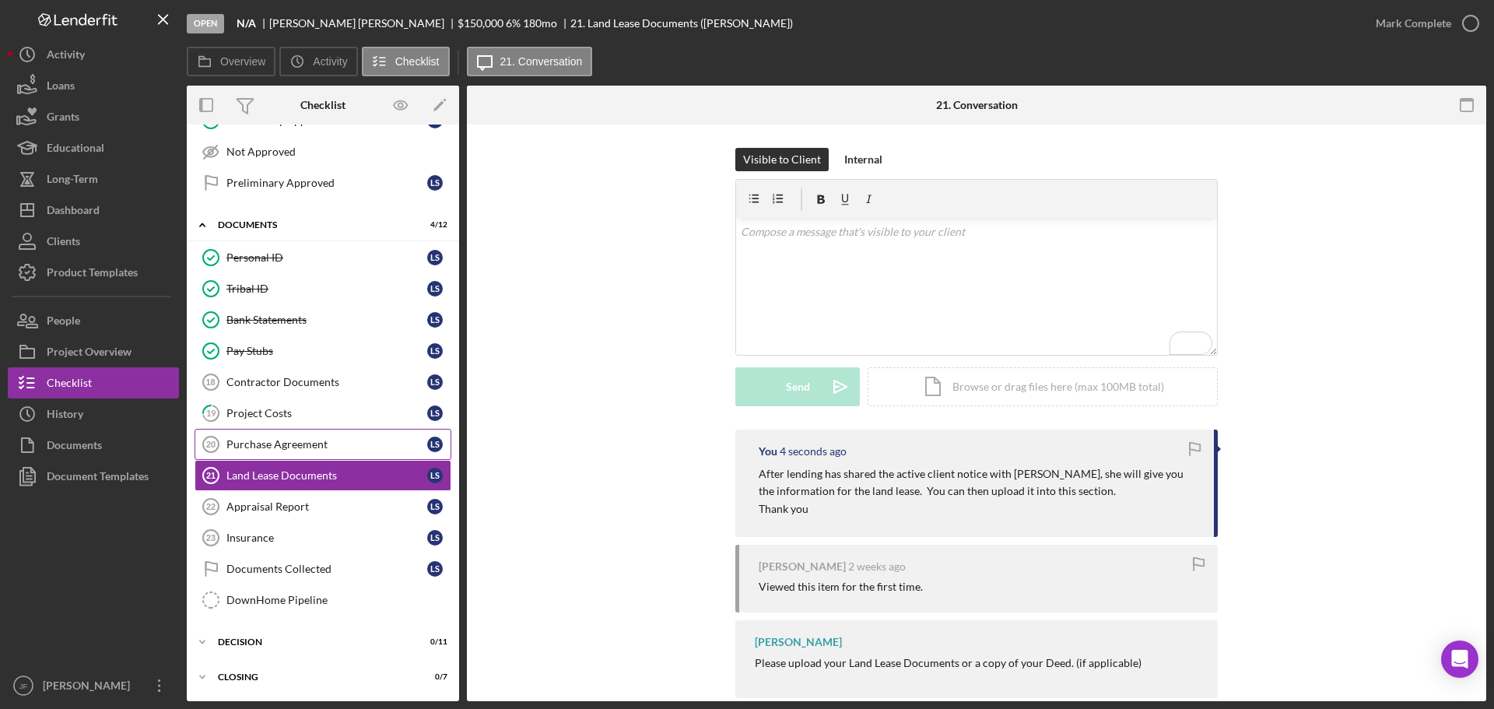
click at [275, 450] on div "Purchase Agreement" at bounding box center [326, 444] width 201 height 12
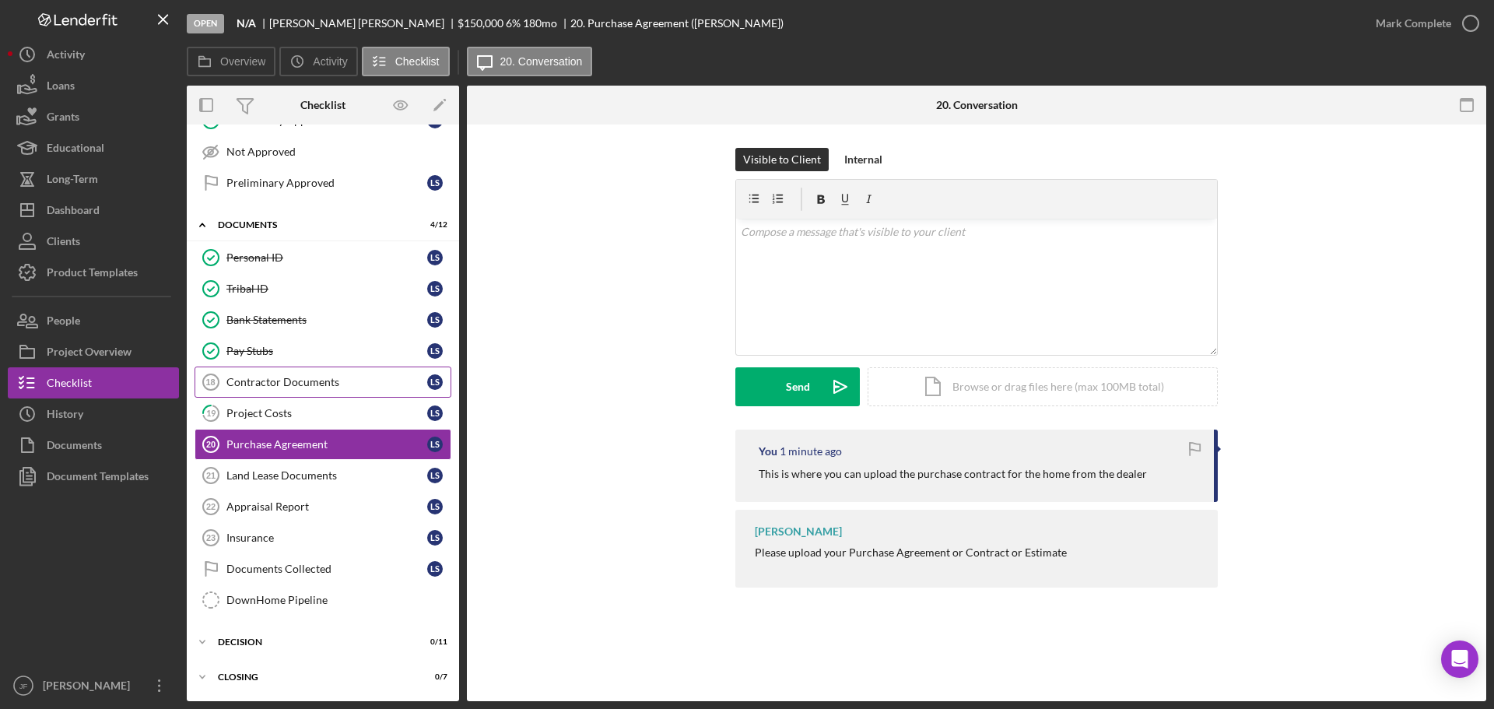
click at [275, 385] on div "Contractor Documents" at bounding box center [326, 382] width 201 height 12
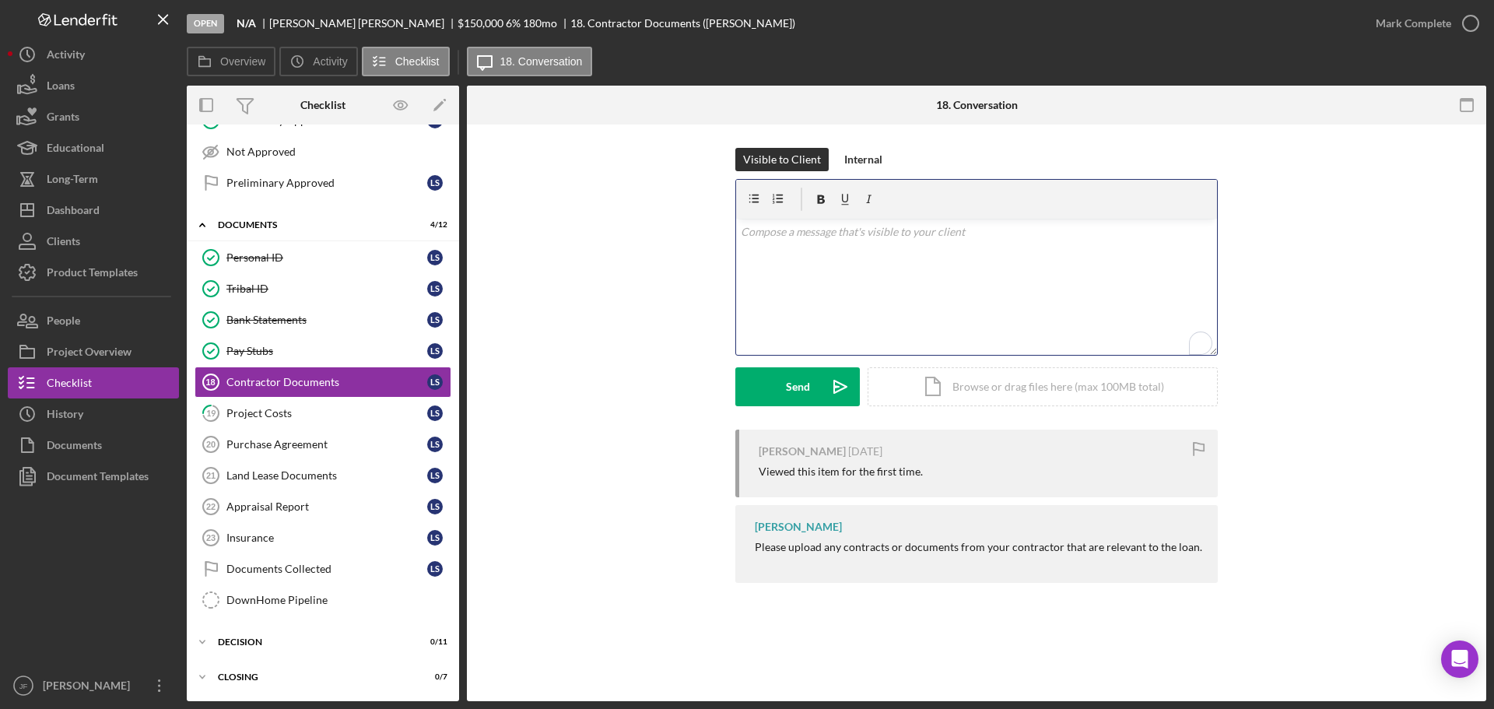
click at [807, 247] on div "v Color teal Color pink Remove color Add row above Add row below Add column bef…" at bounding box center [976, 287] width 481 height 136
click at [266, 536] on div "Insurance" at bounding box center [326, 537] width 201 height 12
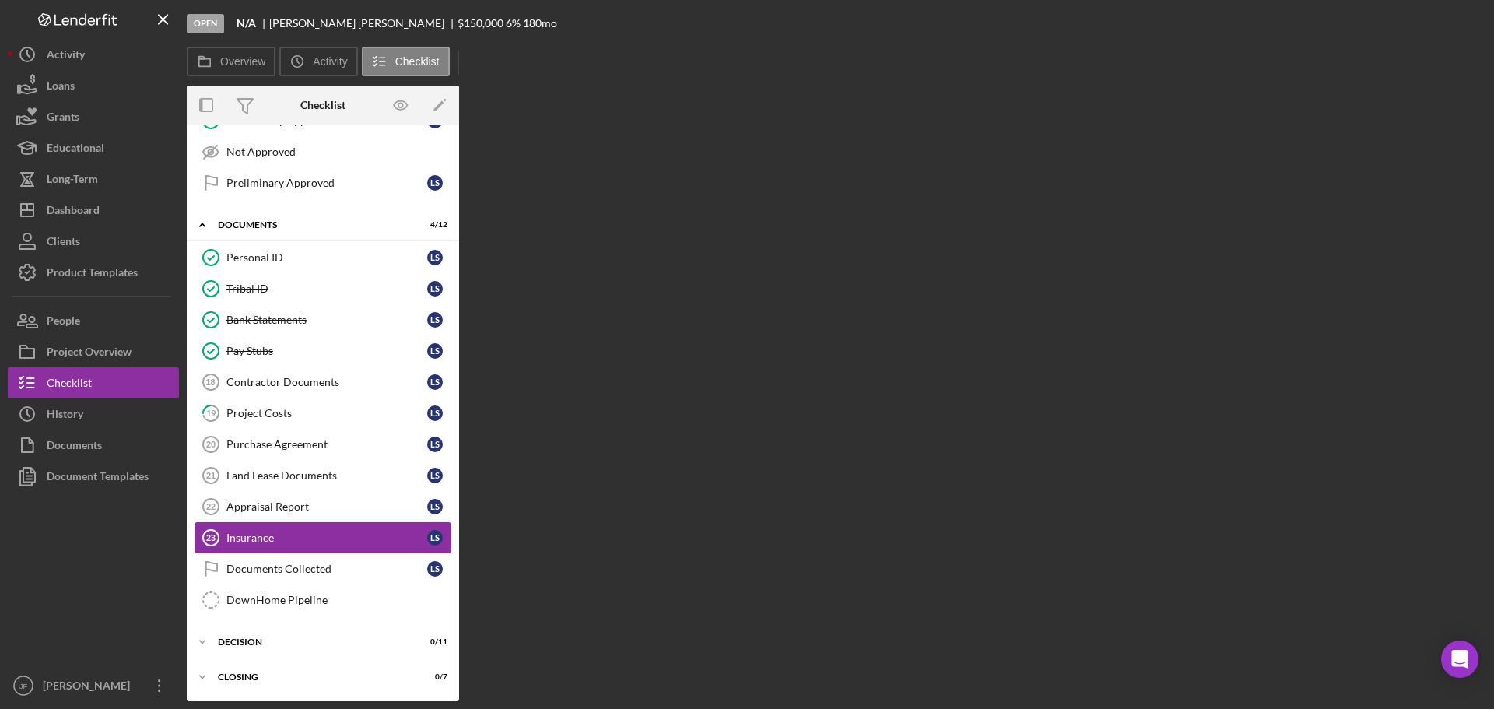
scroll to position [285, 0]
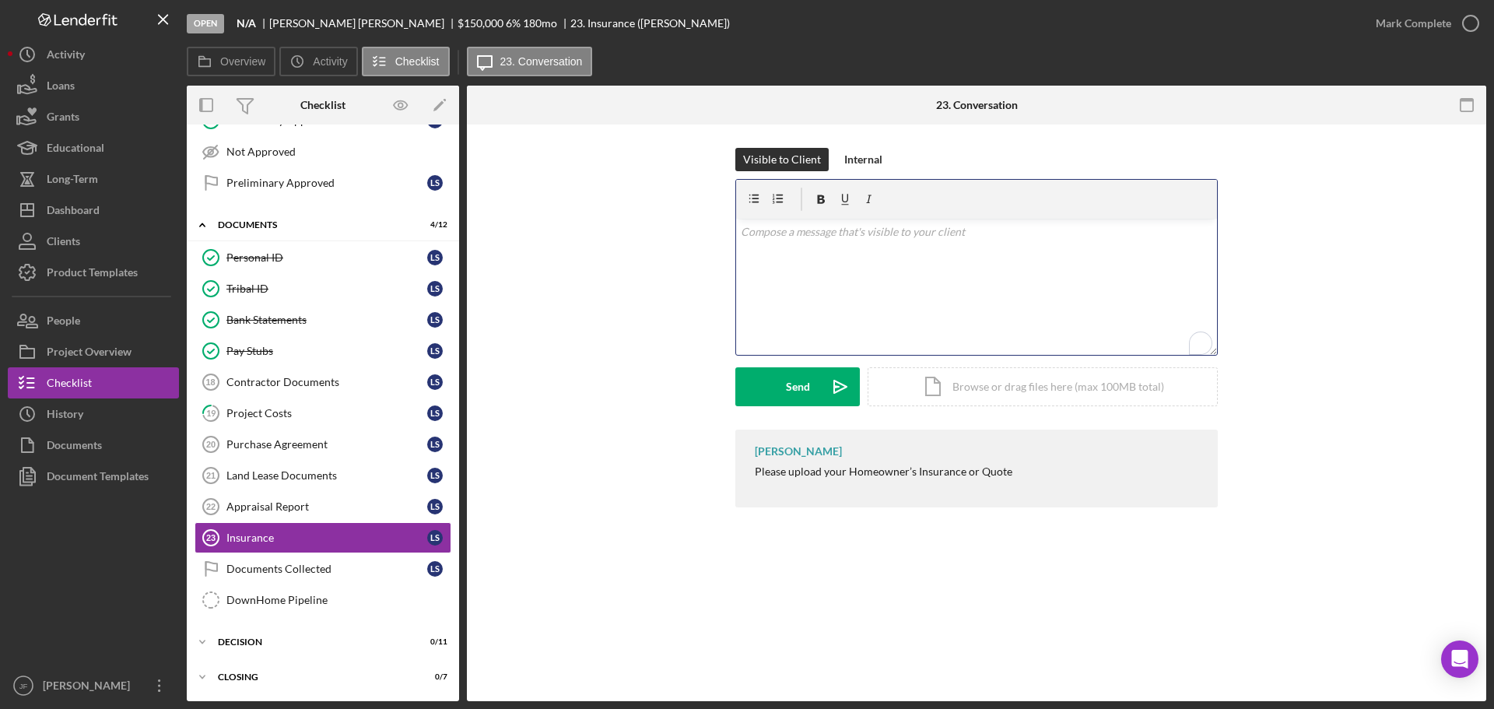
click at [793, 291] on div "v Color teal Color pink Remove color Add row above Add row below Add column bef…" at bounding box center [976, 287] width 481 height 136
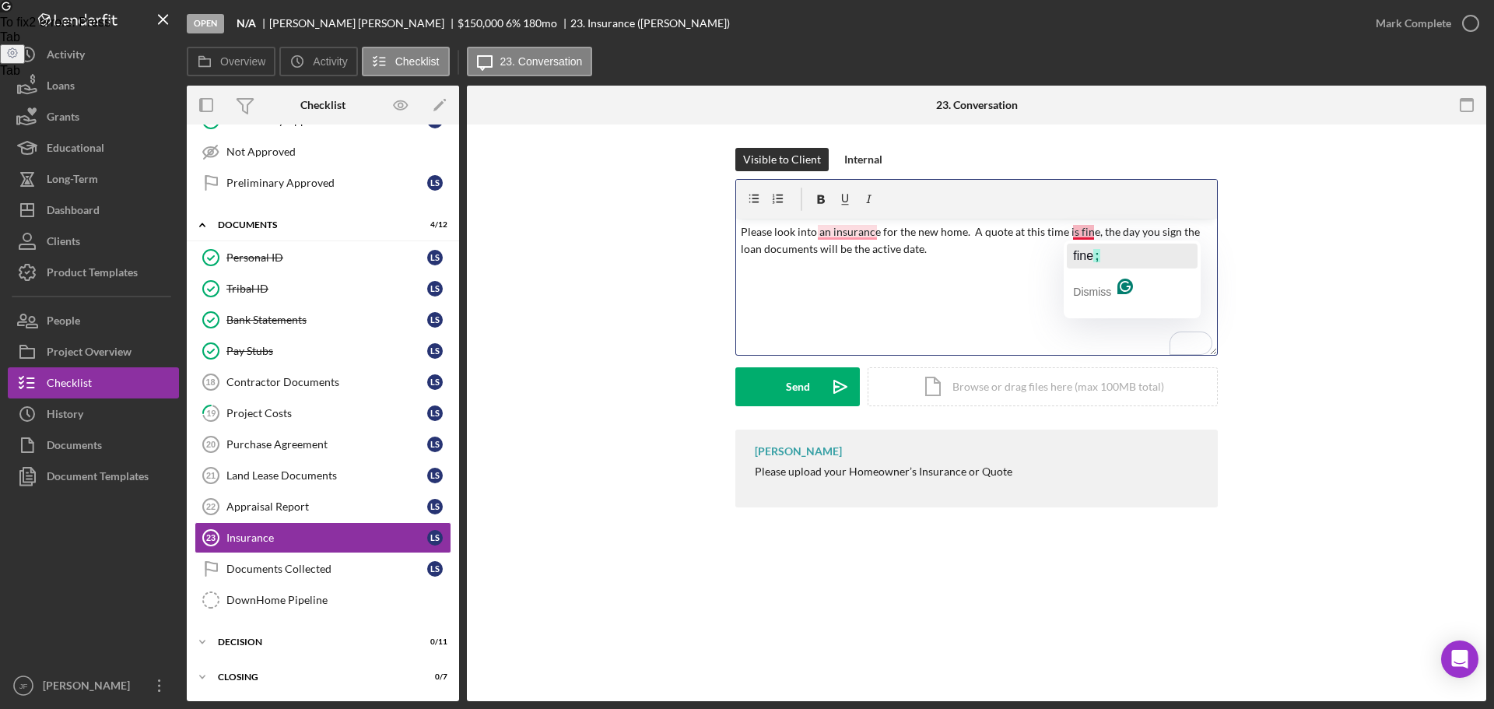
click at [1076, 254] on span "fine" at bounding box center [1083, 255] width 20 height 13
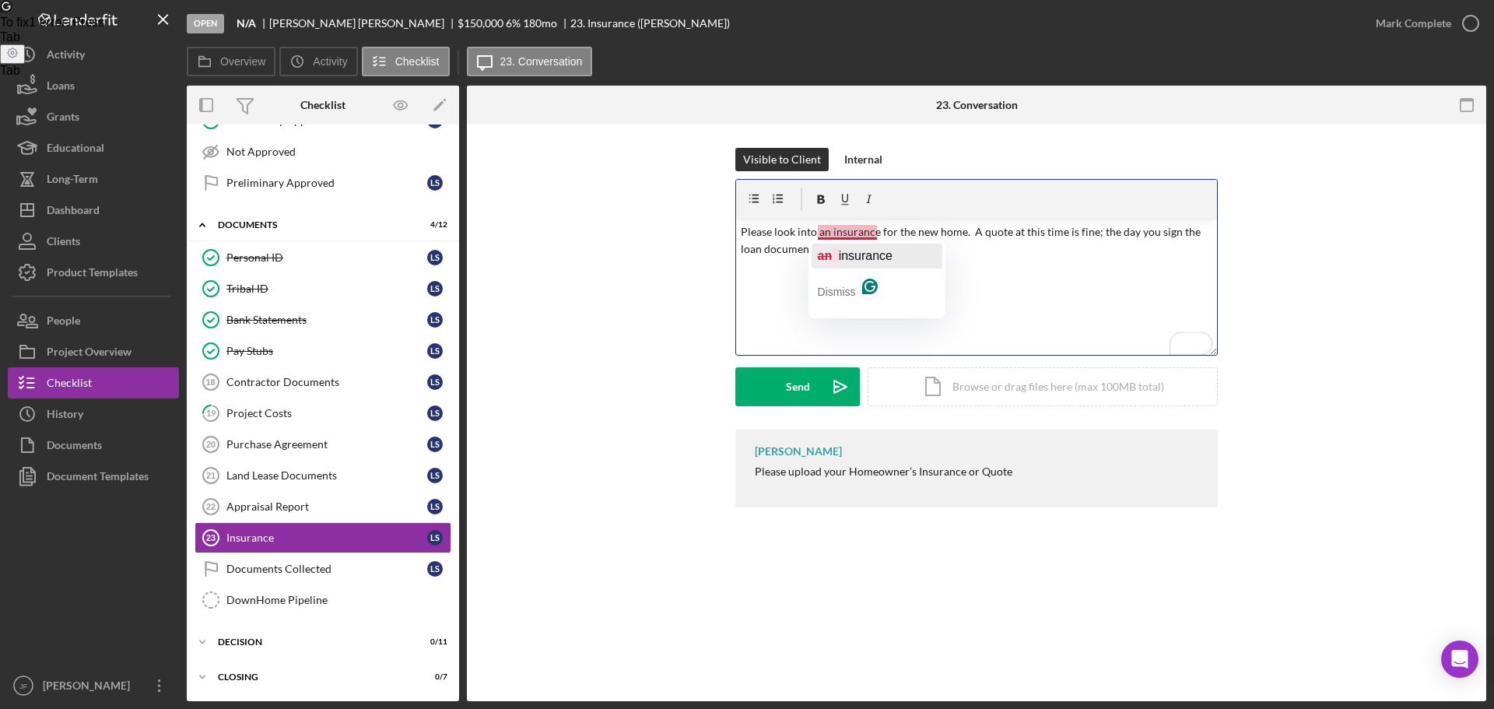
click at [839, 255] on span "insurance" at bounding box center [866, 255] width 54 height 13
click at [949, 231] on p "Please look into insurance for the new home. A quote at this time is fine; the …" at bounding box center [977, 240] width 472 height 35
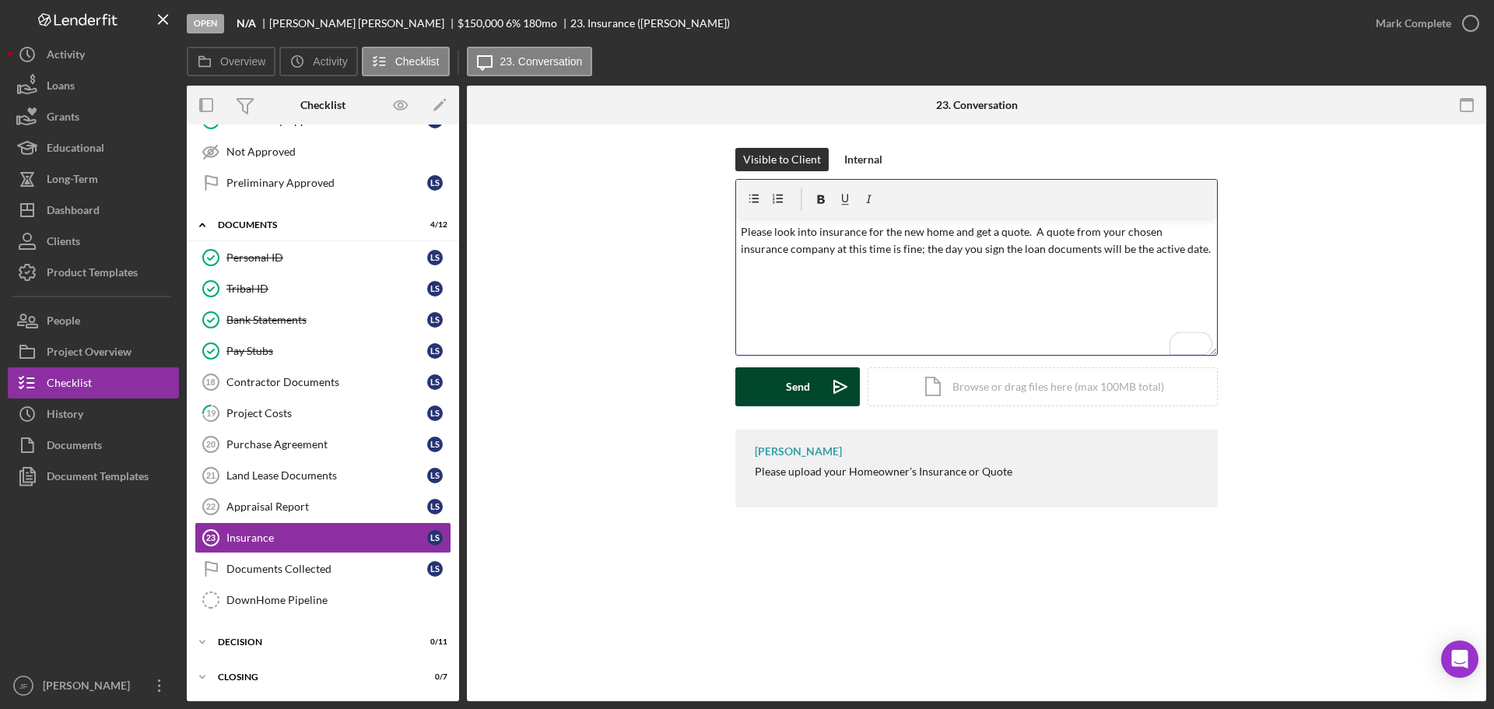
click at [795, 393] on div "Send" at bounding box center [798, 386] width 24 height 39
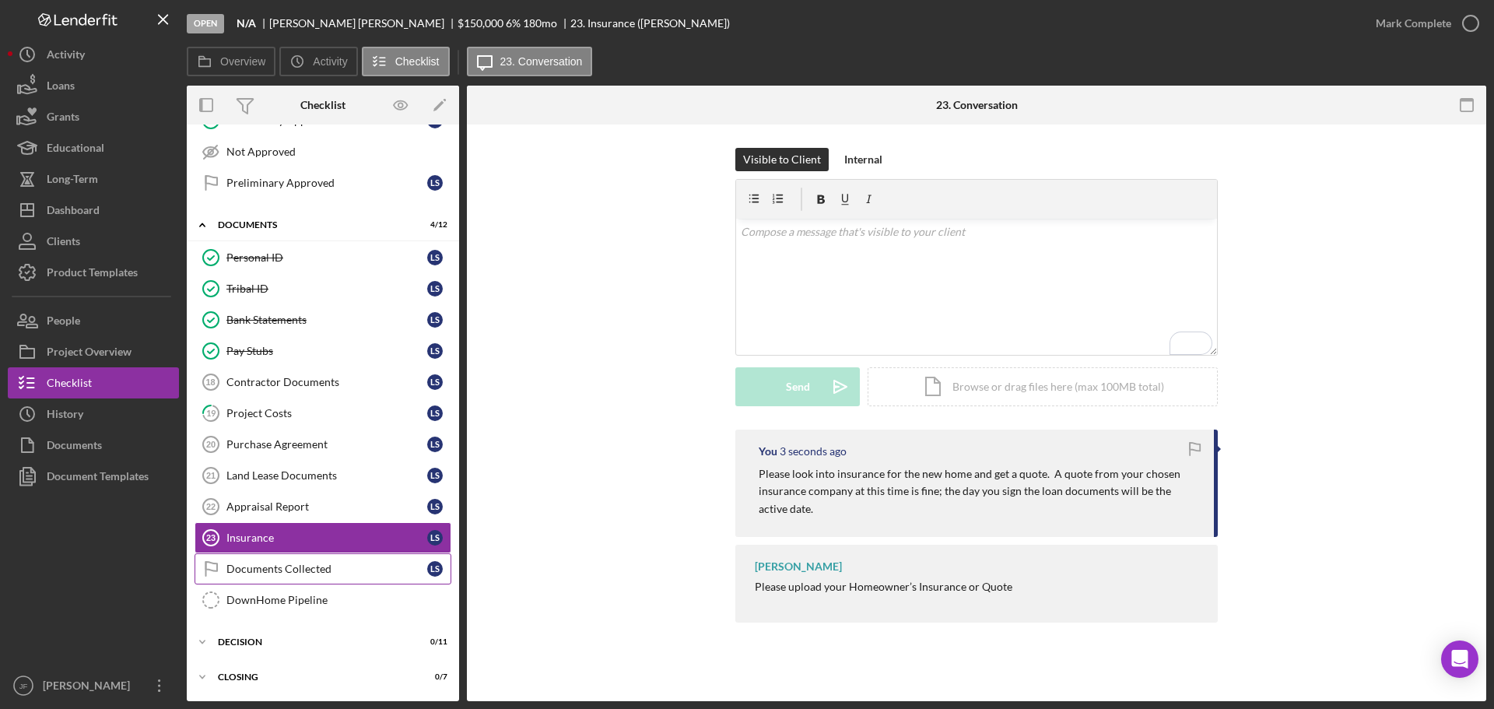
click at [275, 567] on div "Documents Collected" at bounding box center [326, 568] width 201 height 12
